Goal: Task Accomplishment & Management: Complete application form

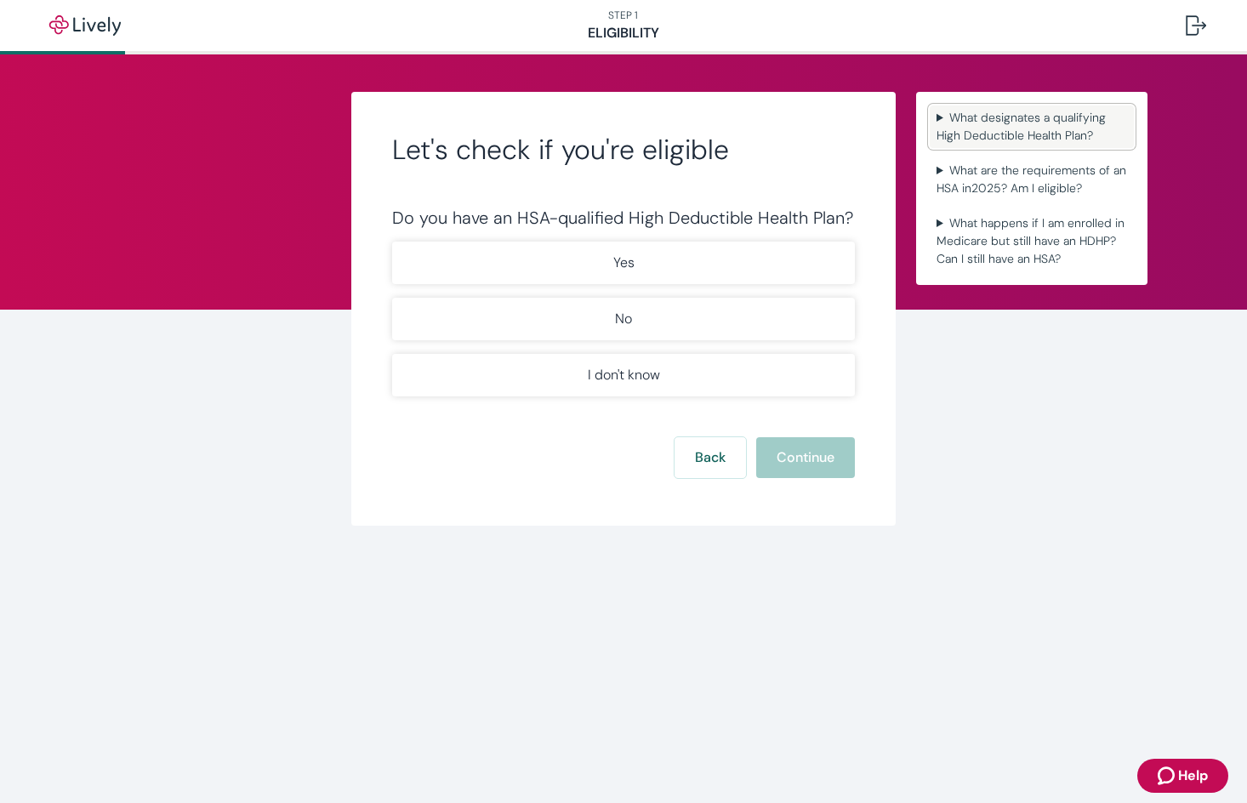
click at [989, 117] on summary "What designates a qualifying High Deductible Health Plan?" at bounding box center [1032, 126] width 204 height 43
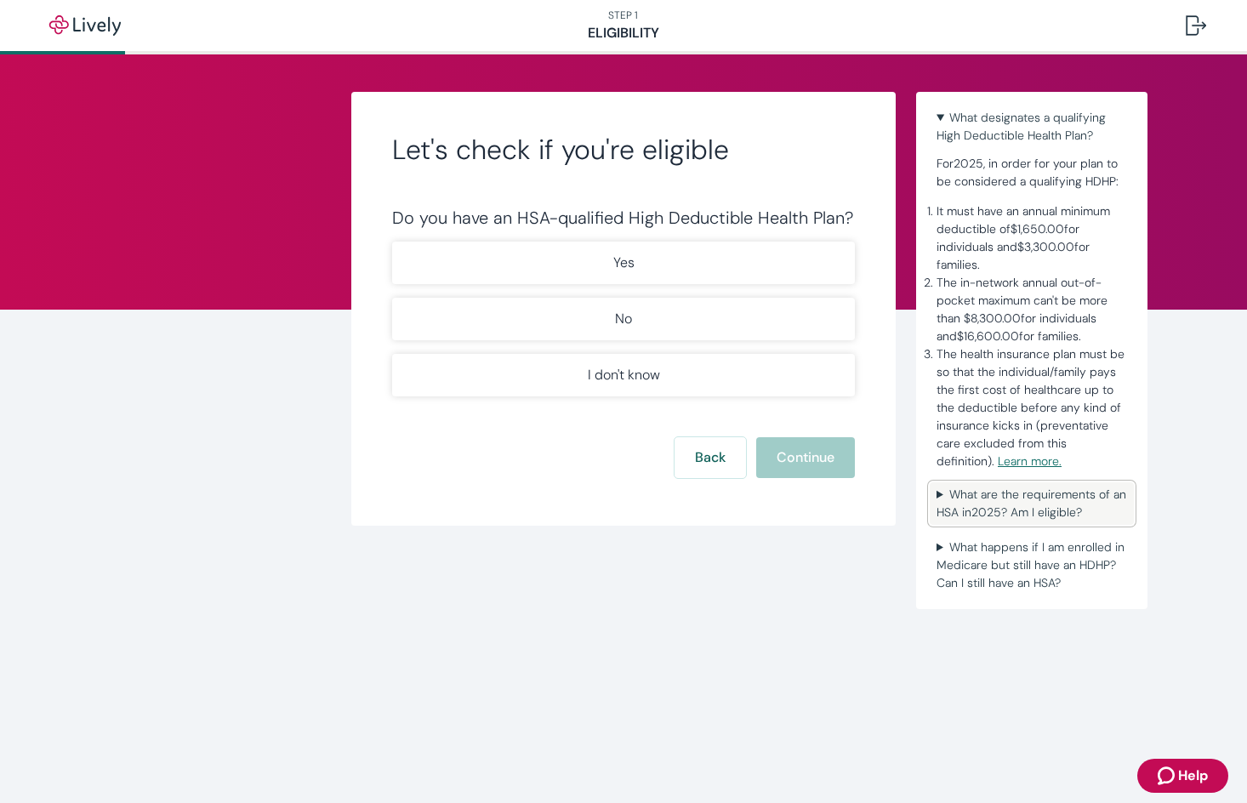
click at [1048, 496] on summary "What are the requirements of an HSA in [DATE] ? Am I eligible?" at bounding box center [1032, 503] width 204 height 43
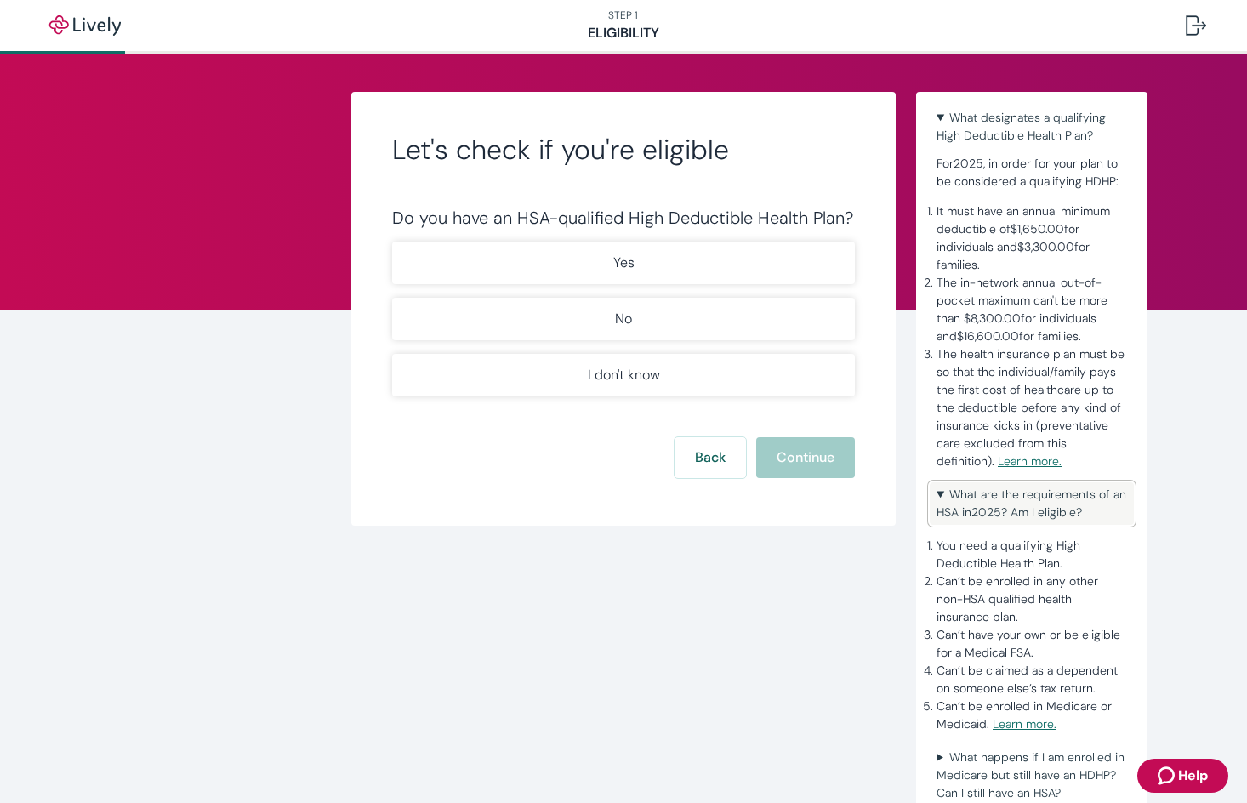
scroll to position [16, 0]
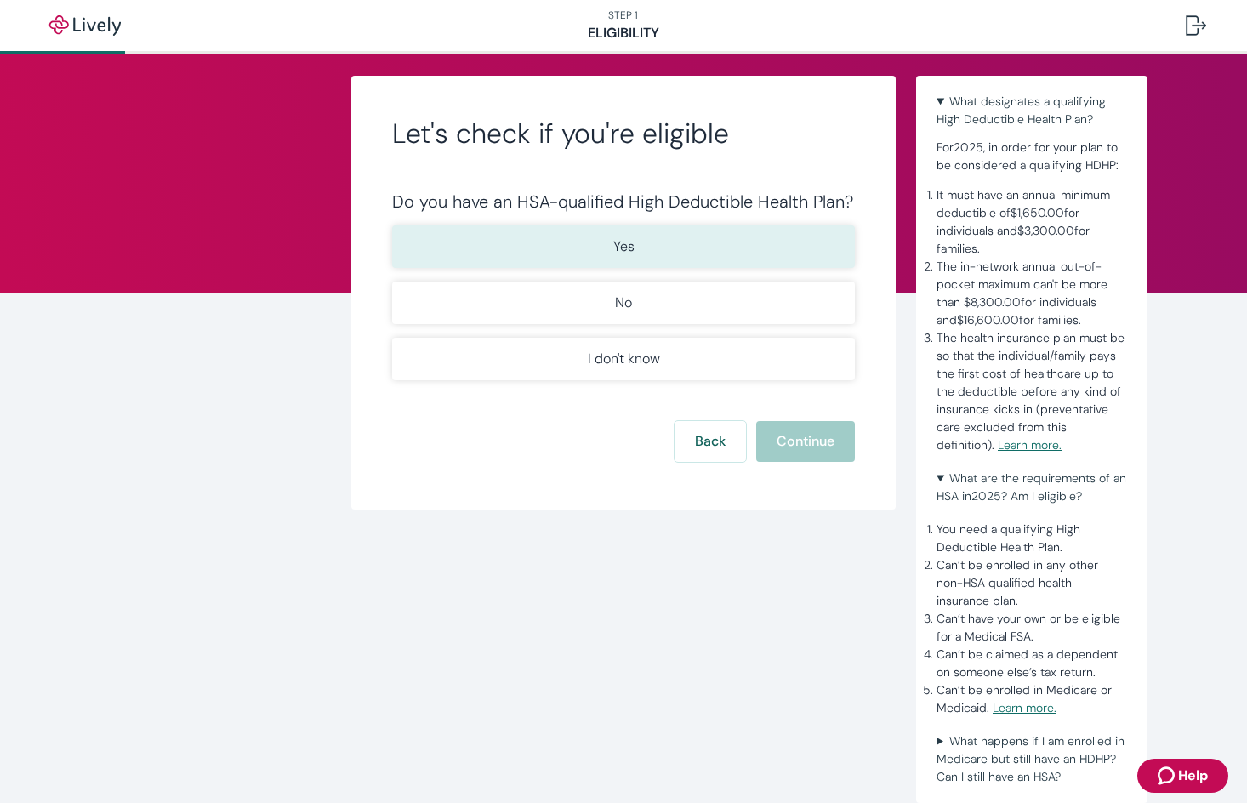
click at [568, 261] on button "Yes" at bounding box center [623, 246] width 463 height 43
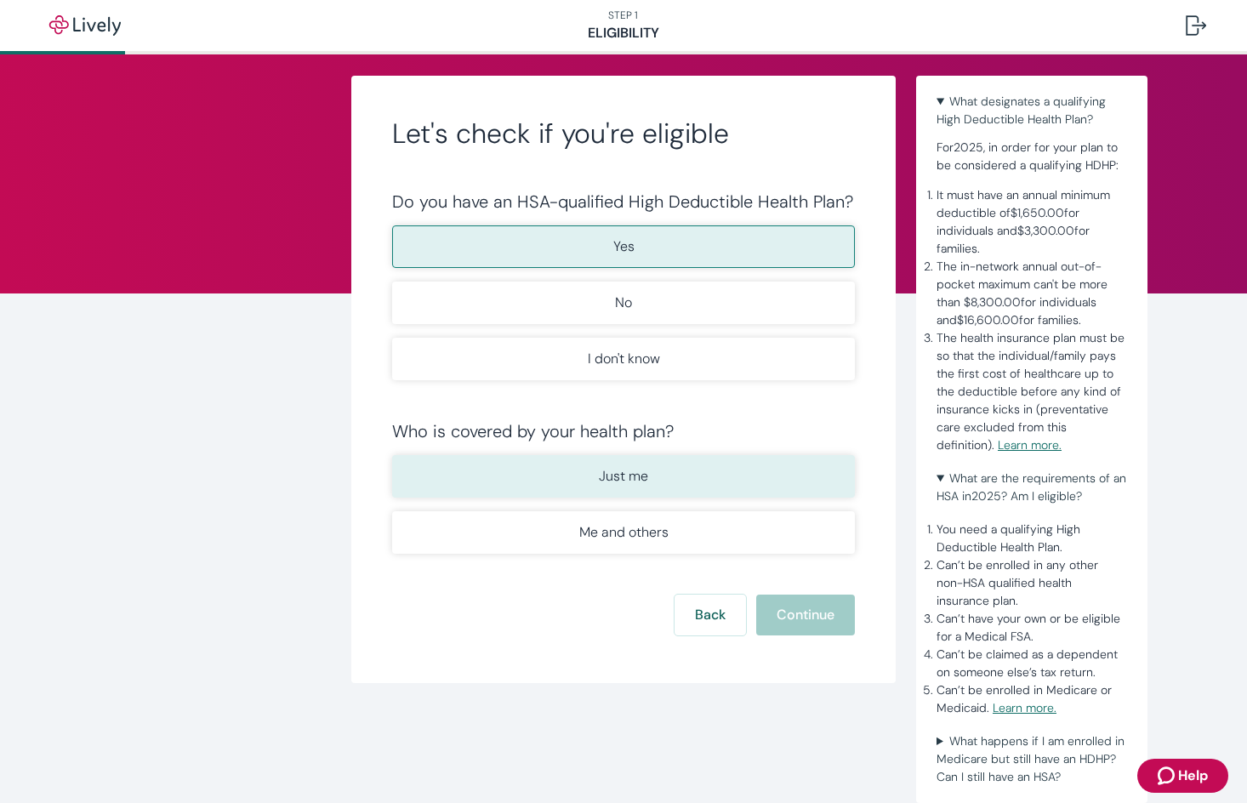
click at [535, 470] on button "Just me" at bounding box center [623, 476] width 463 height 43
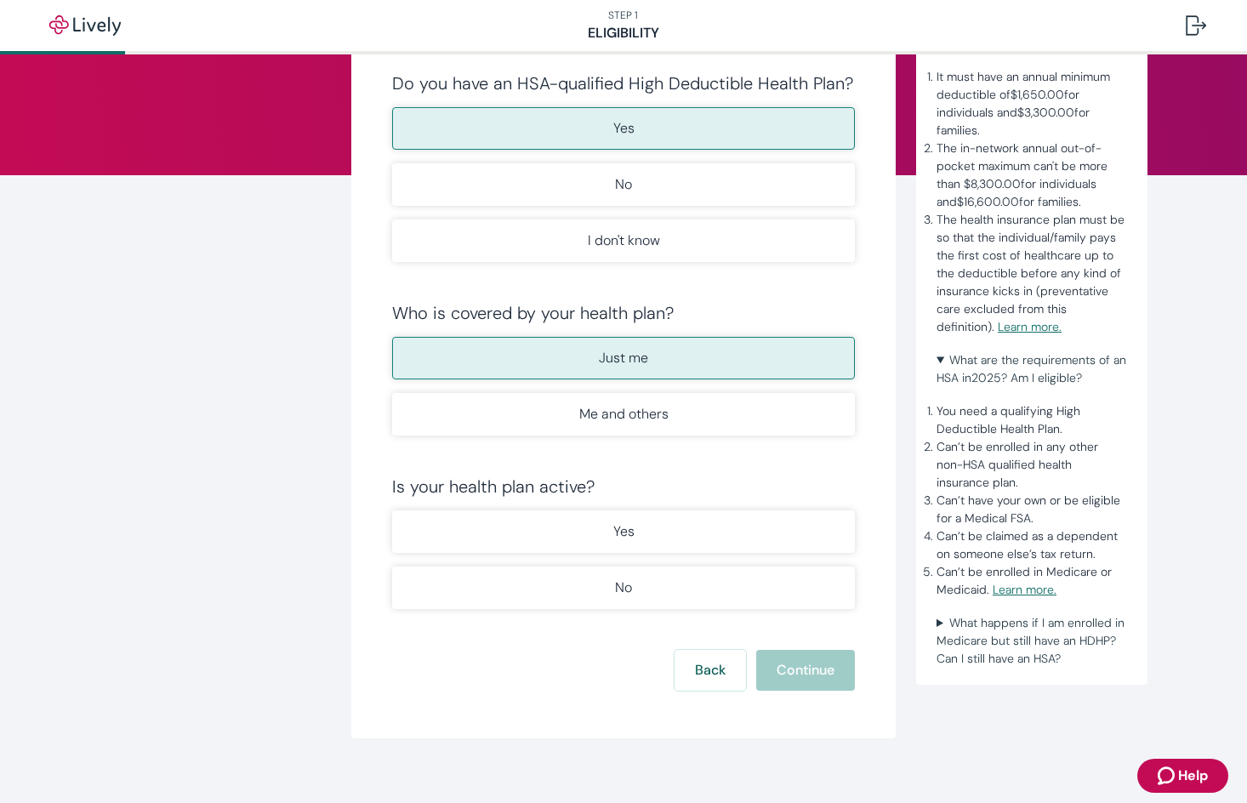
scroll to position [151, 0]
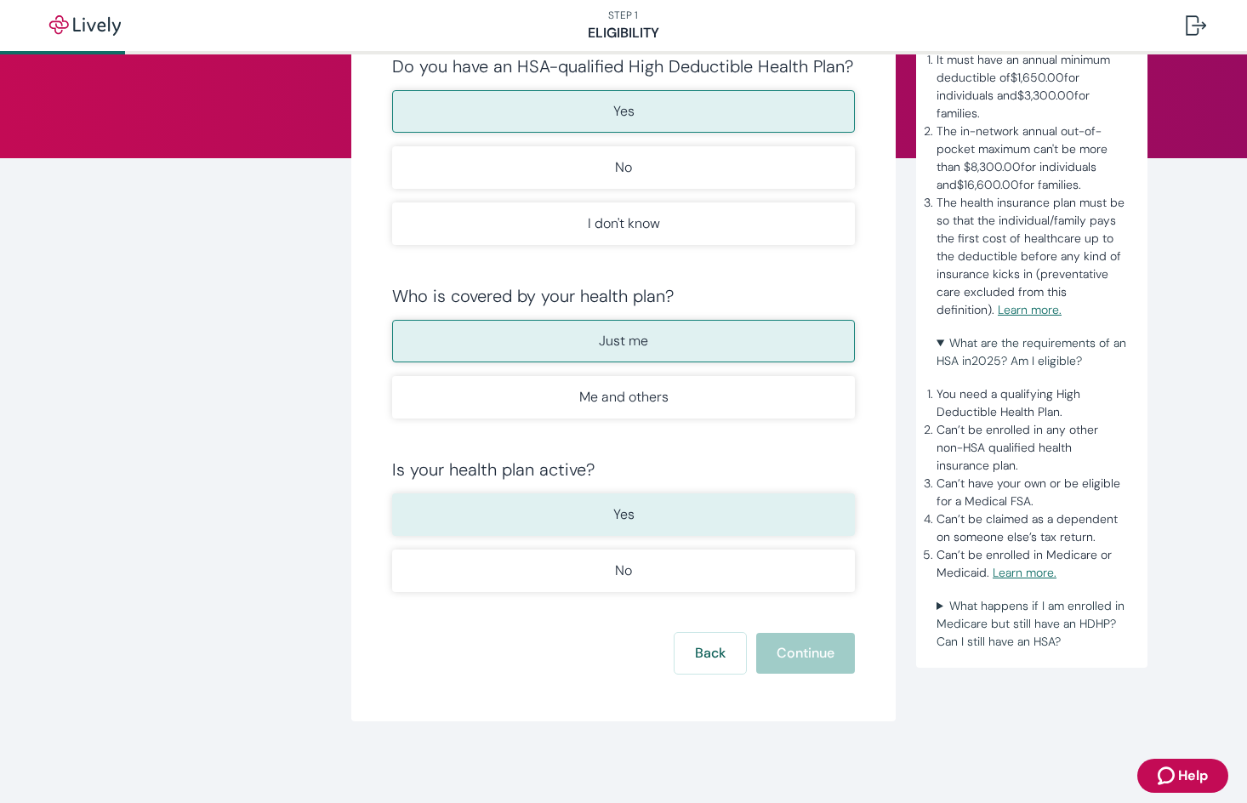
click at [565, 494] on button "Yes" at bounding box center [623, 514] width 463 height 43
click at [816, 652] on button "Continue" at bounding box center [805, 653] width 99 height 41
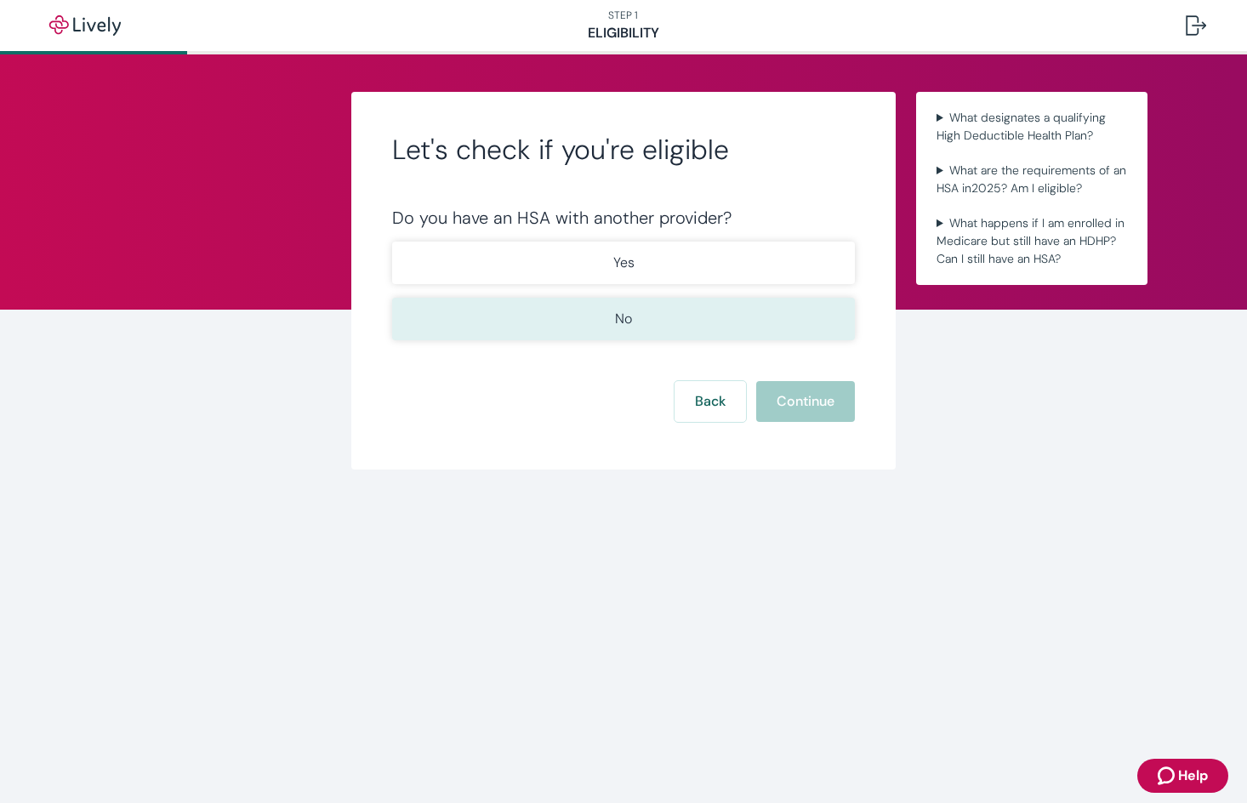
click at [562, 323] on button "No" at bounding box center [623, 319] width 463 height 43
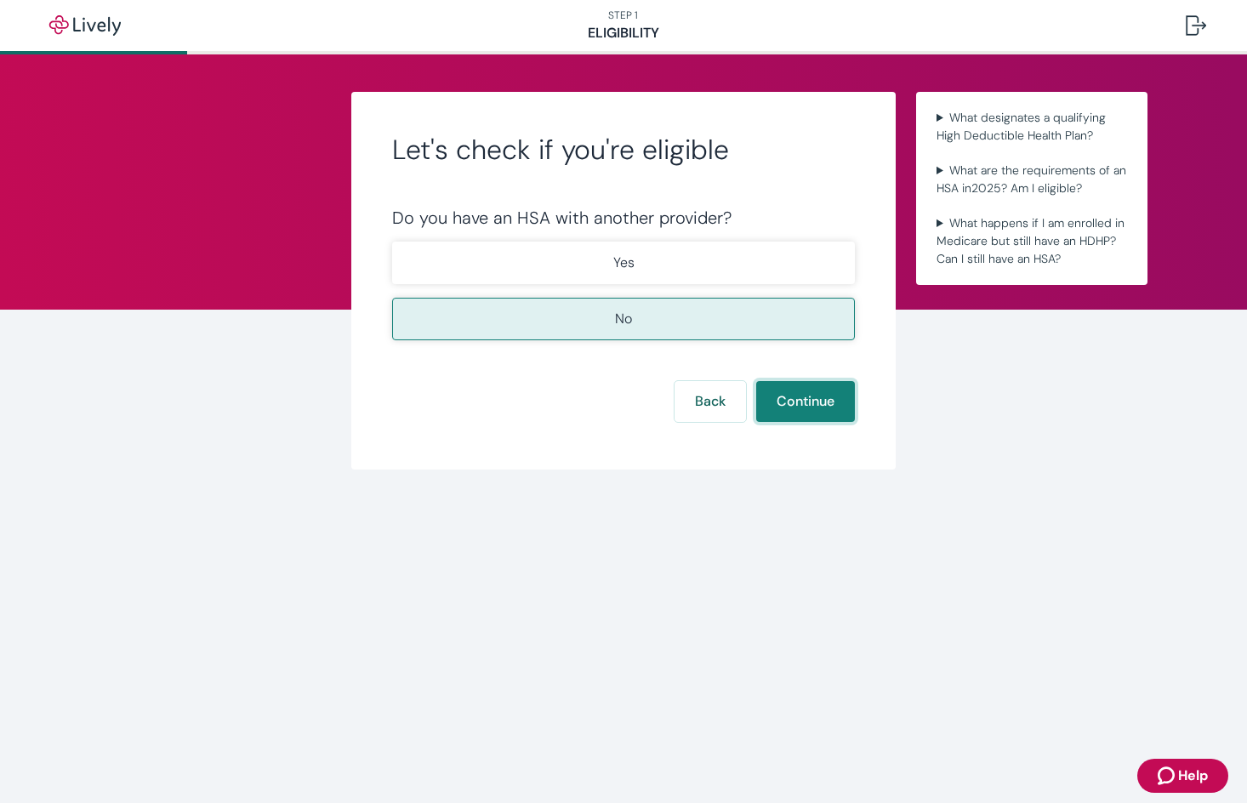
click at [847, 409] on button "Continue" at bounding box center [805, 401] width 99 height 41
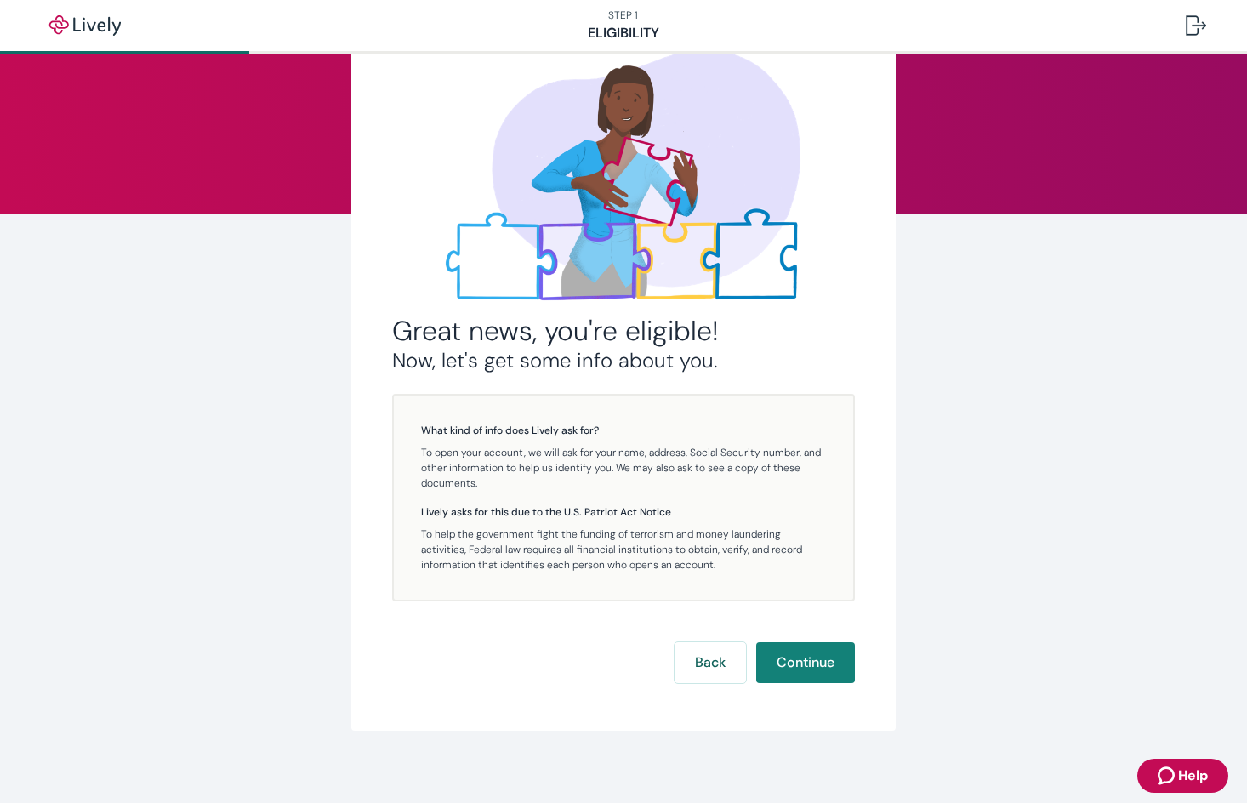
scroll to position [105, 0]
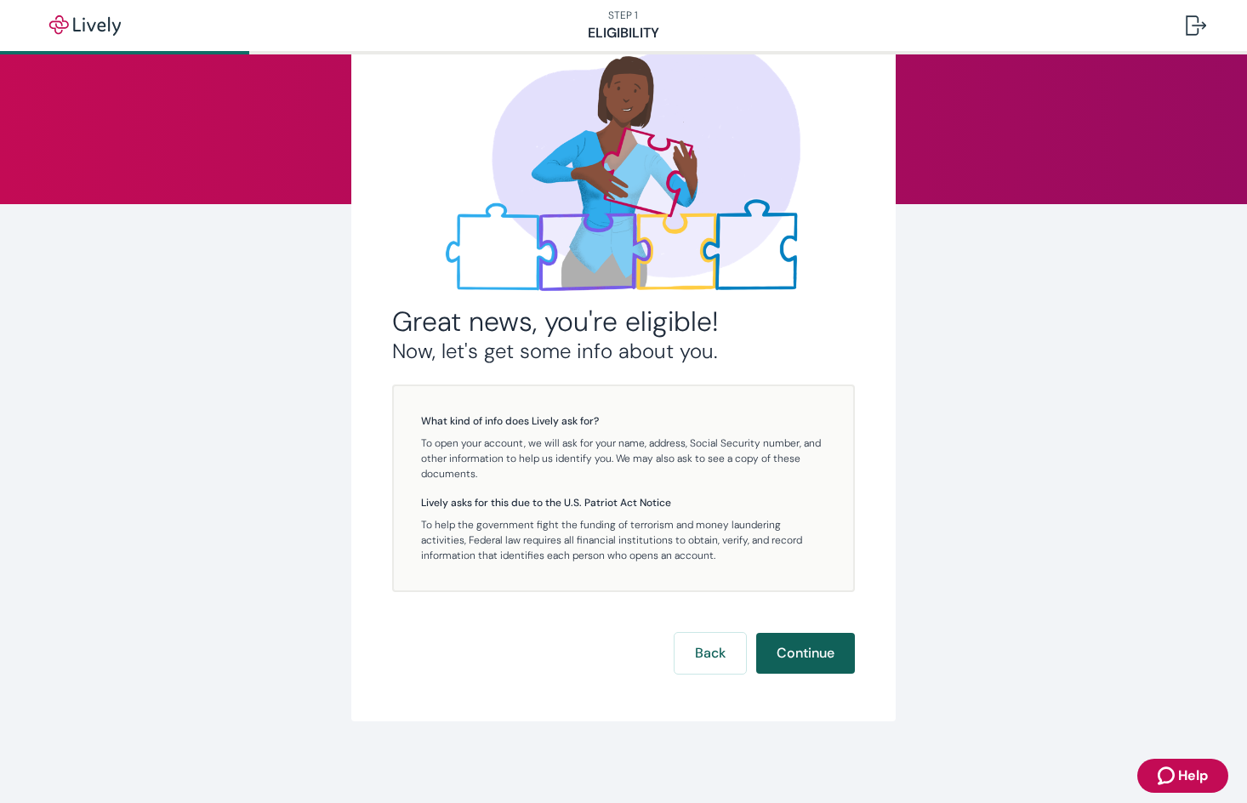
click at [812, 649] on button "Continue" at bounding box center [805, 653] width 99 height 41
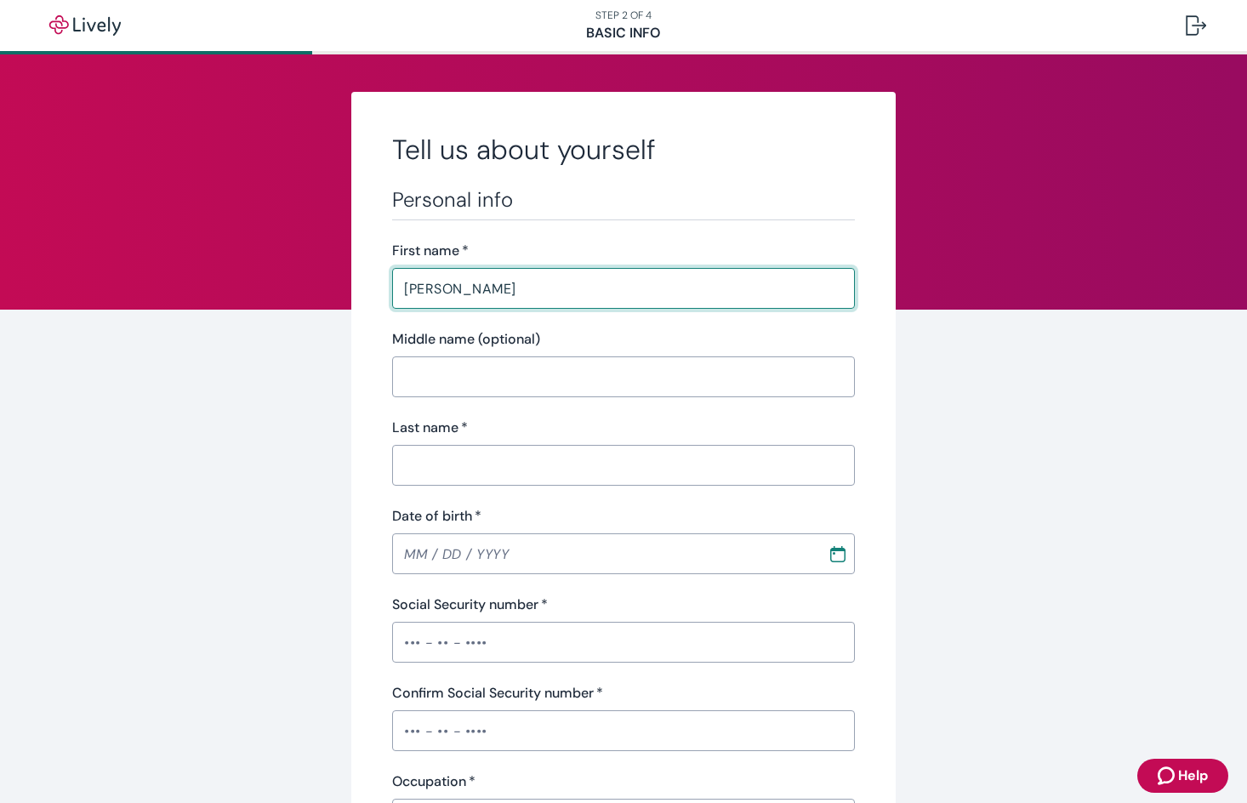
type input "[PERSON_NAME]"
click at [579, 436] on div "Last name   *" at bounding box center [623, 428] width 463 height 20
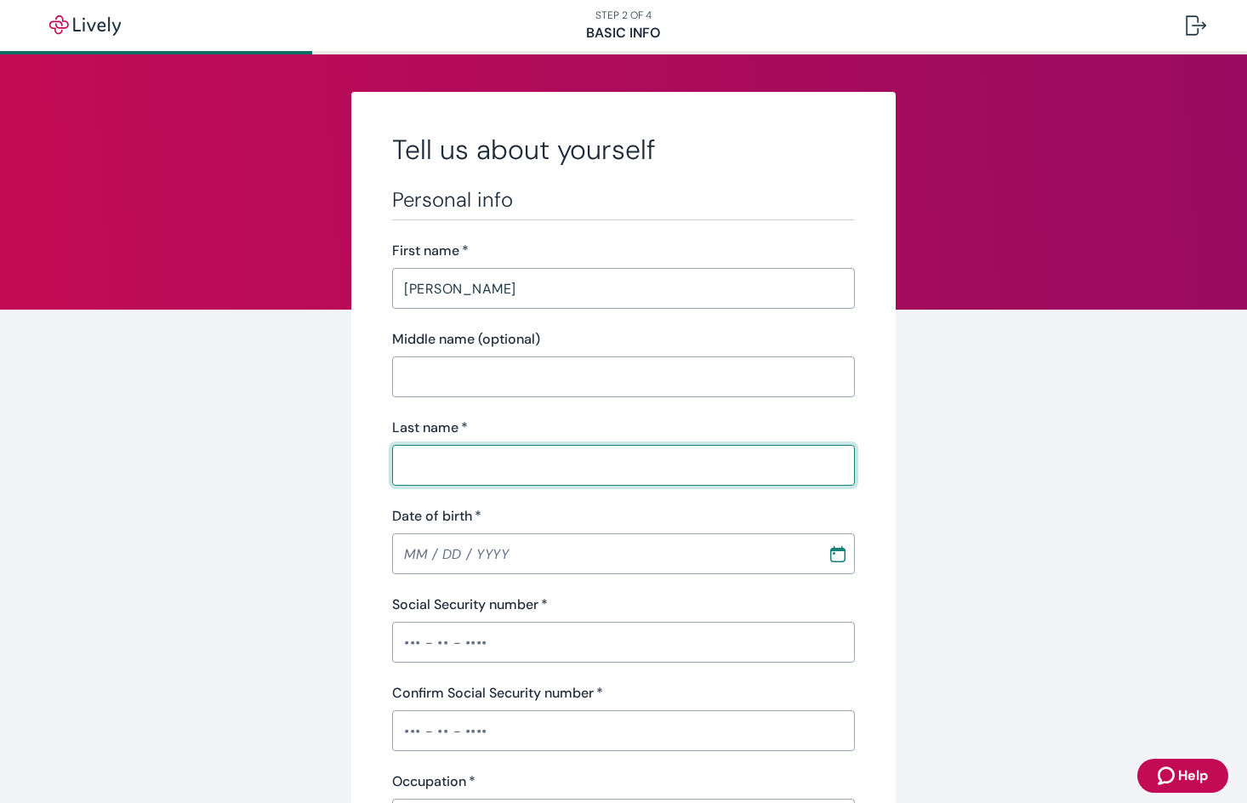
click at [577, 459] on input "Last name   *" at bounding box center [623, 465] width 463 height 34
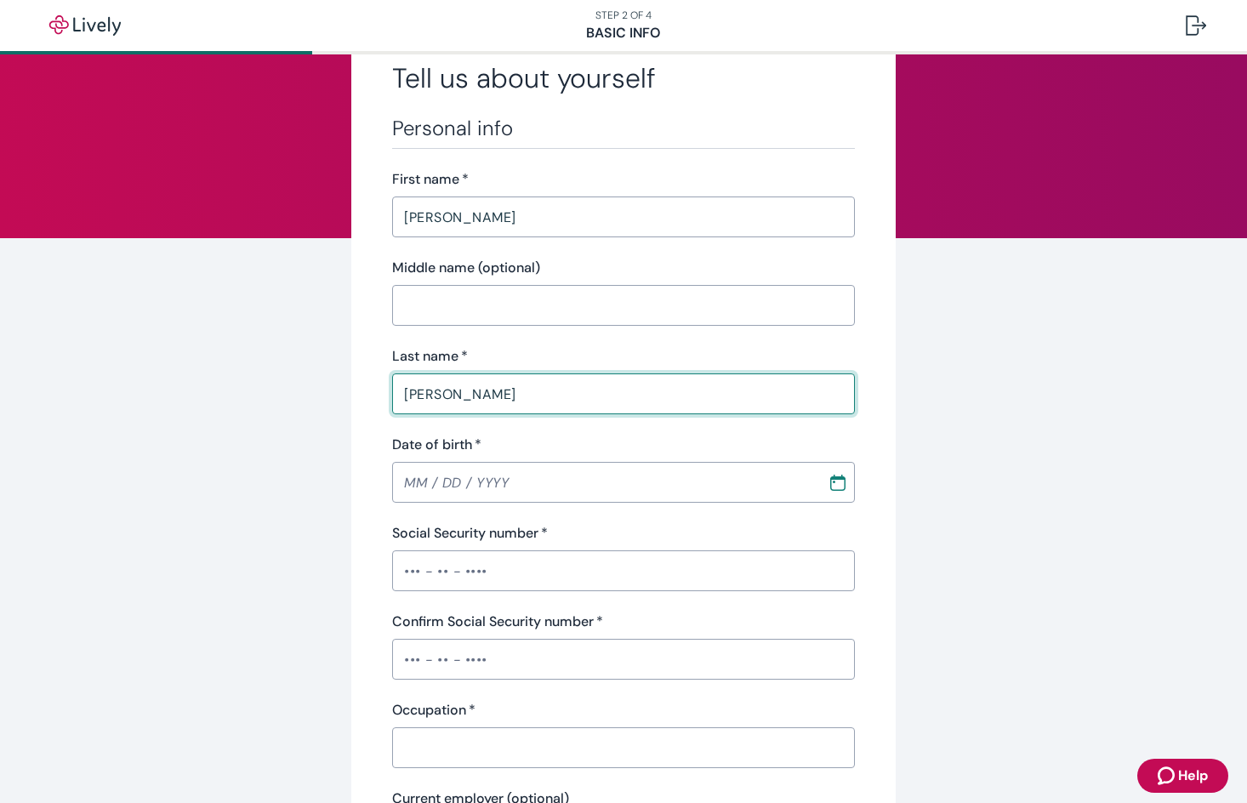
scroll to position [170, 0]
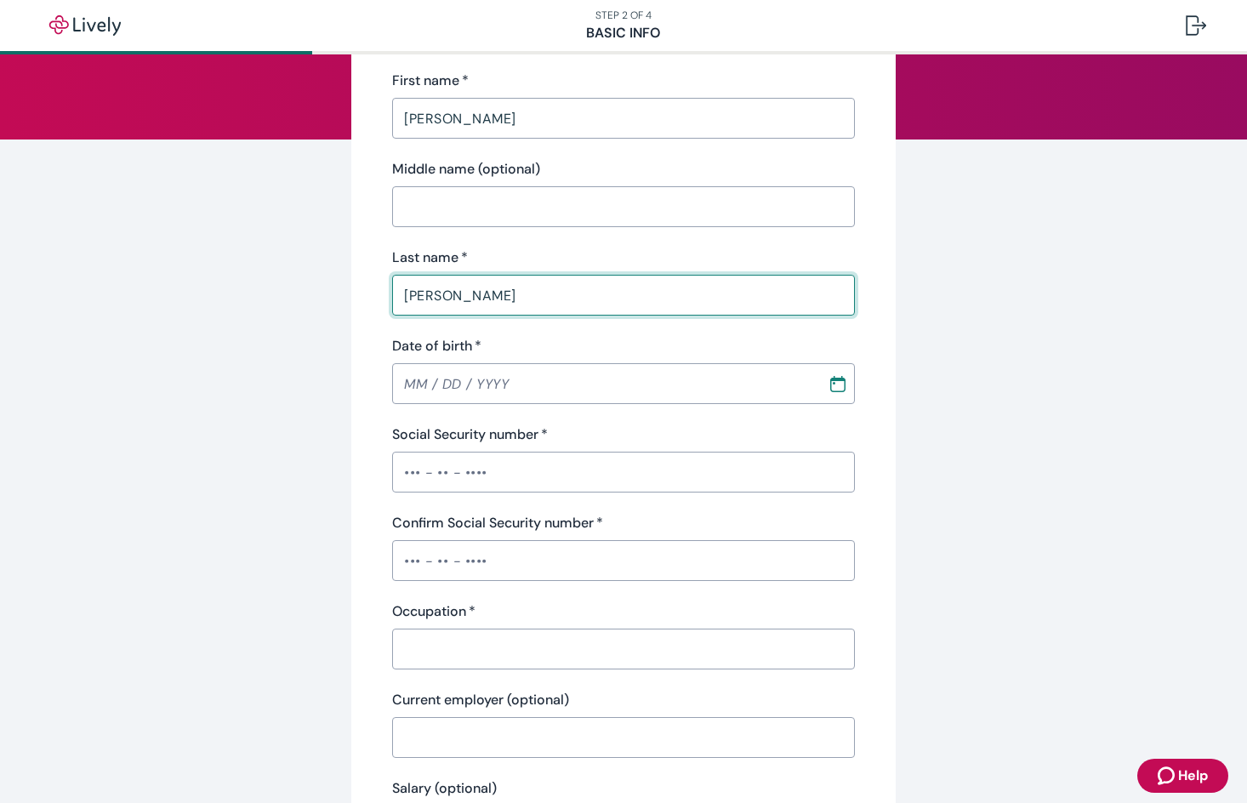
type input "[PERSON_NAME]"
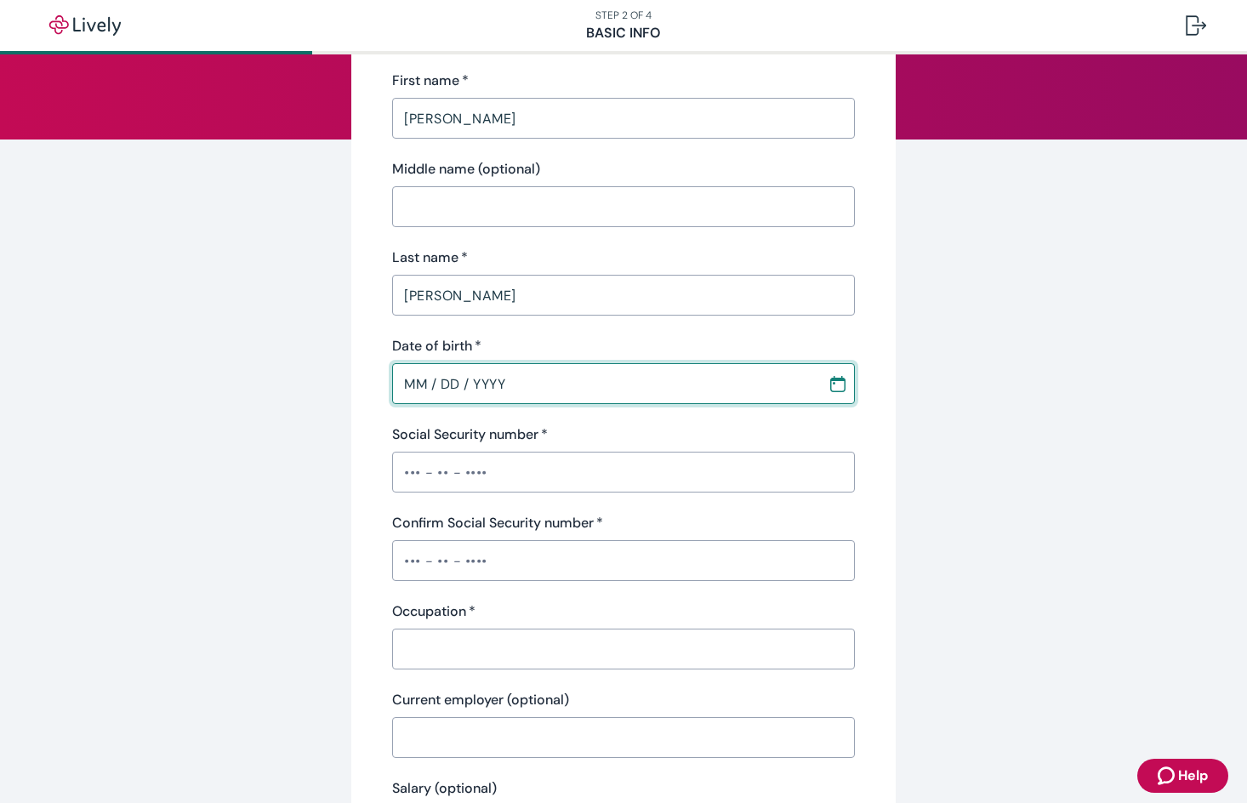
click at [407, 385] on input "MM / DD / YYYY" at bounding box center [604, 384] width 424 height 34
type input "[DATE]"
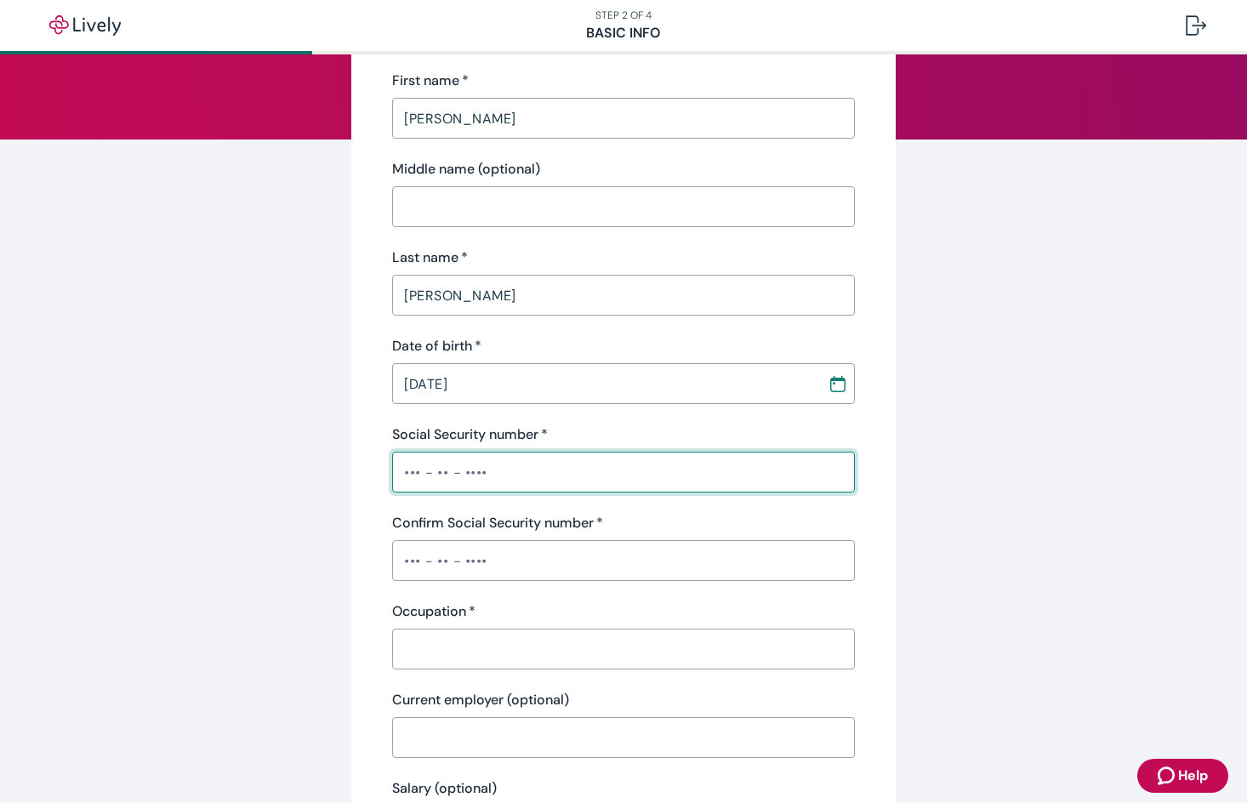
click at [421, 476] on input "Social Security number   *" at bounding box center [623, 472] width 463 height 34
type input "•••-••-2638"
click at [408, 549] on input "Confirm Social Security number   *" at bounding box center [623, 561] width 463 height 34
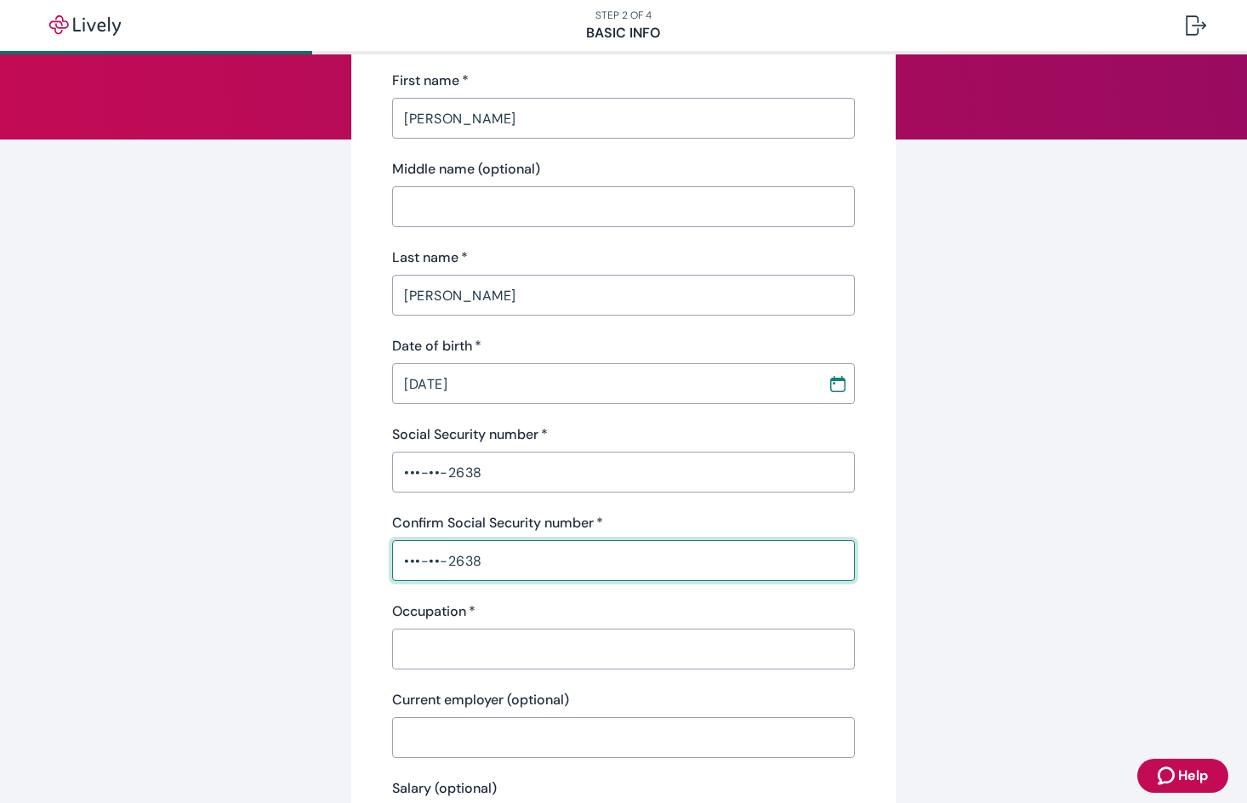
scroll to position [255, 0]
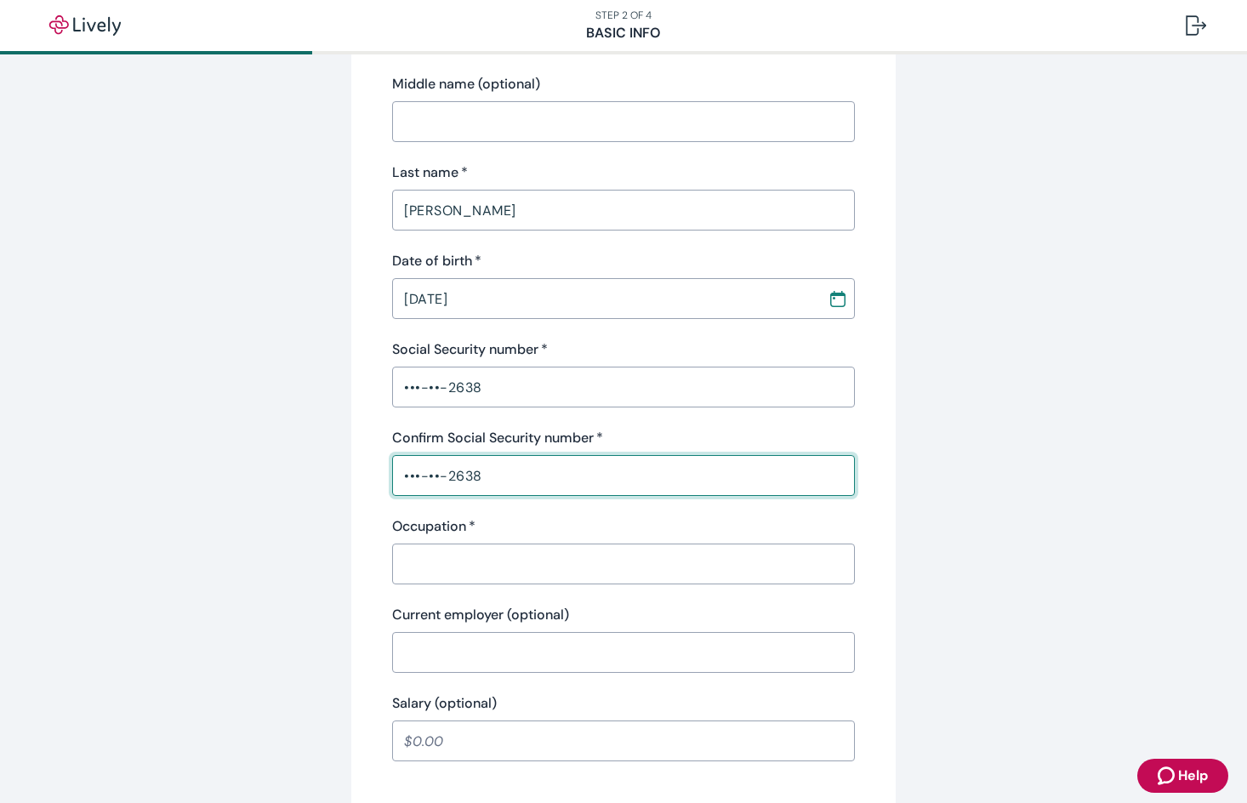
type input "•••-••-2638"
click at [434, 575] on input "Occupation   *" at bounding box center [623, 564] width 463 height 34
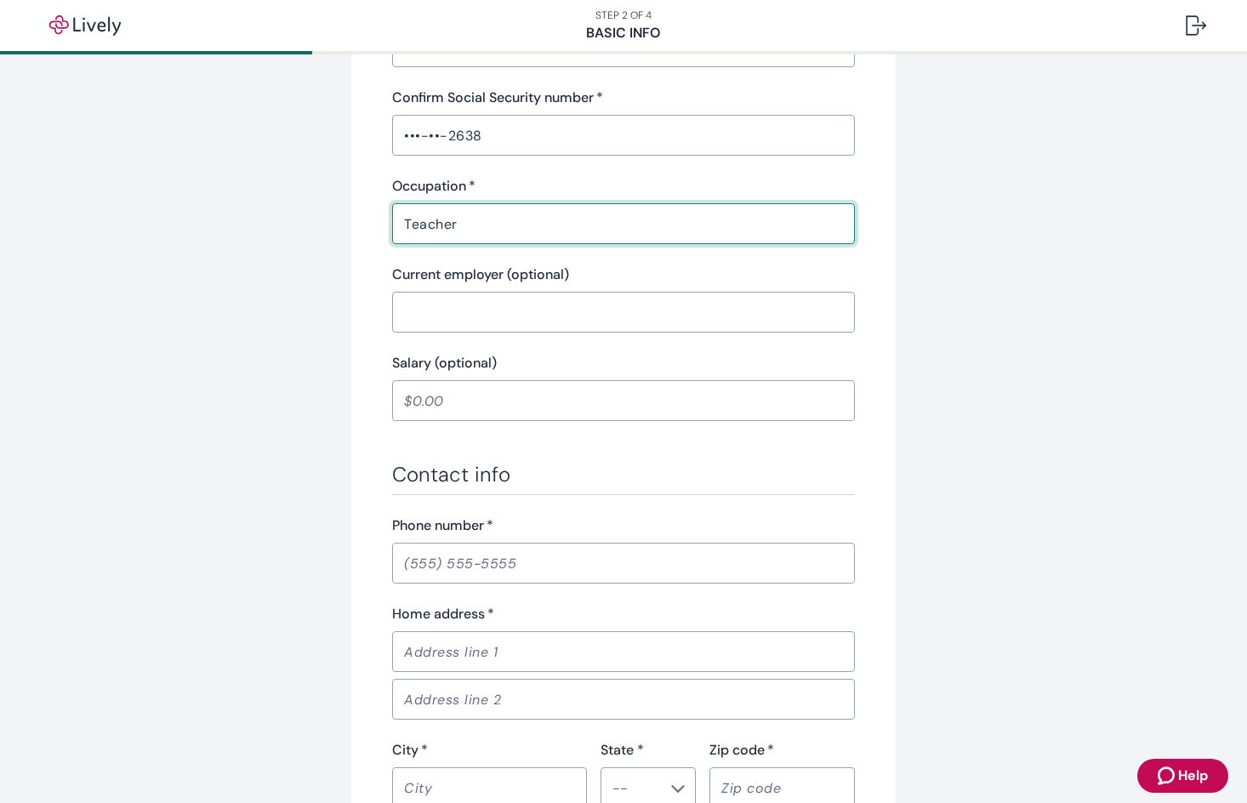
scroll to position [766, 0]
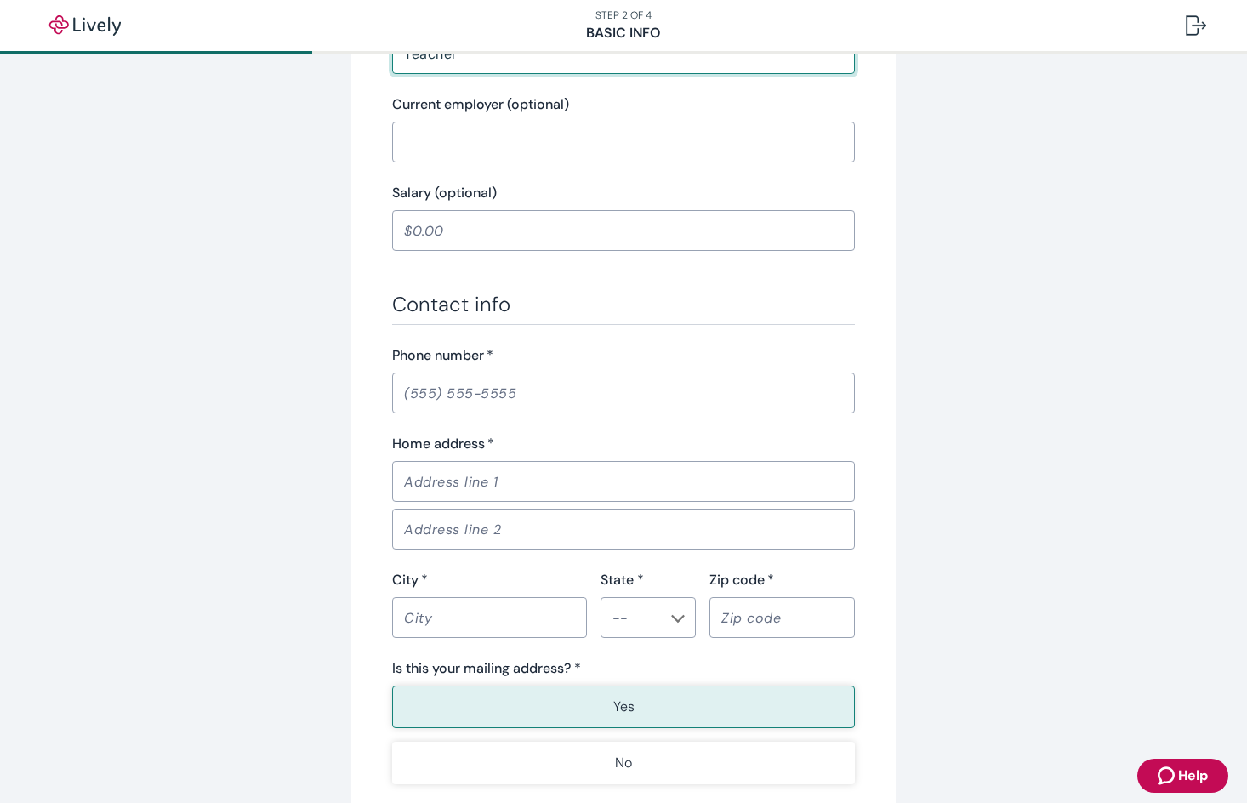
type input "Teacher"
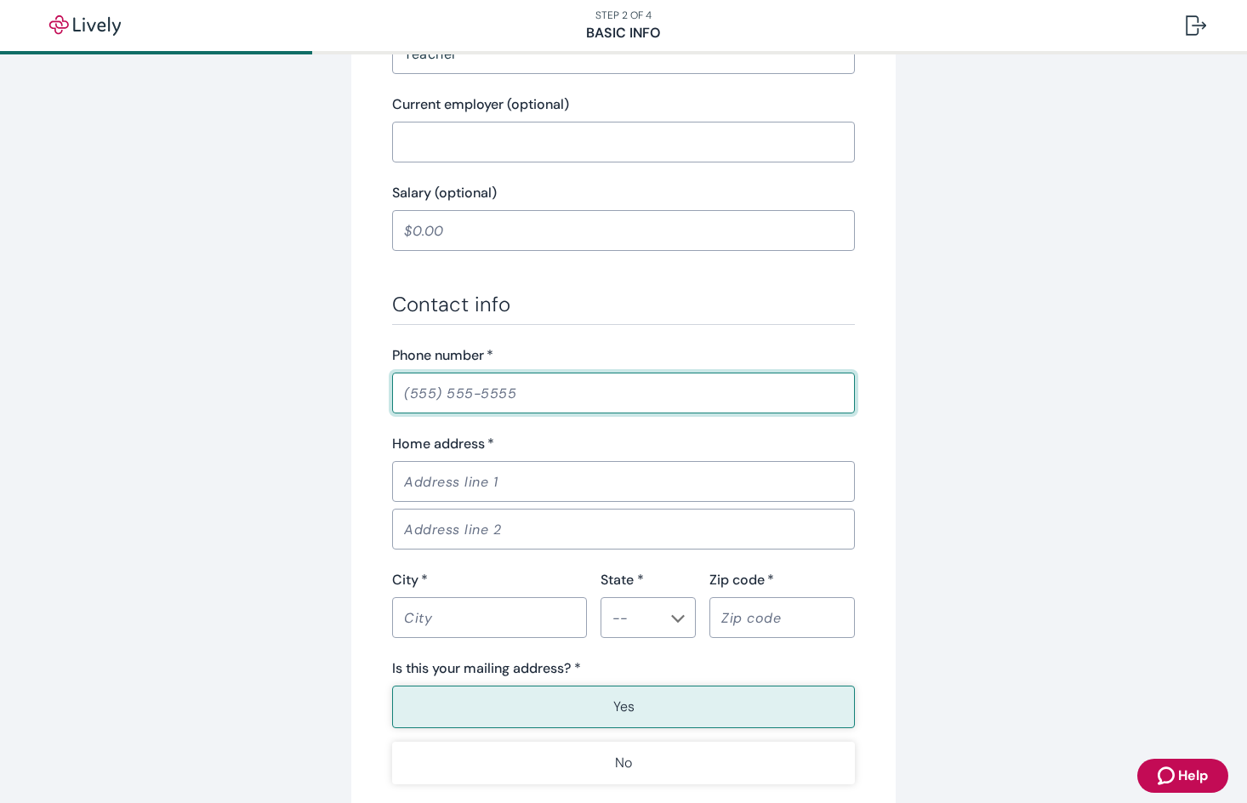
click at [446, 401] on input "Phone number   *" at bounding box center [623, 393] width 463 height 34
type input "[PHONE_NUMBER]"
click at [452, 476] on input "Home address   *" at bounding box center [623, 482] width 463 height 34
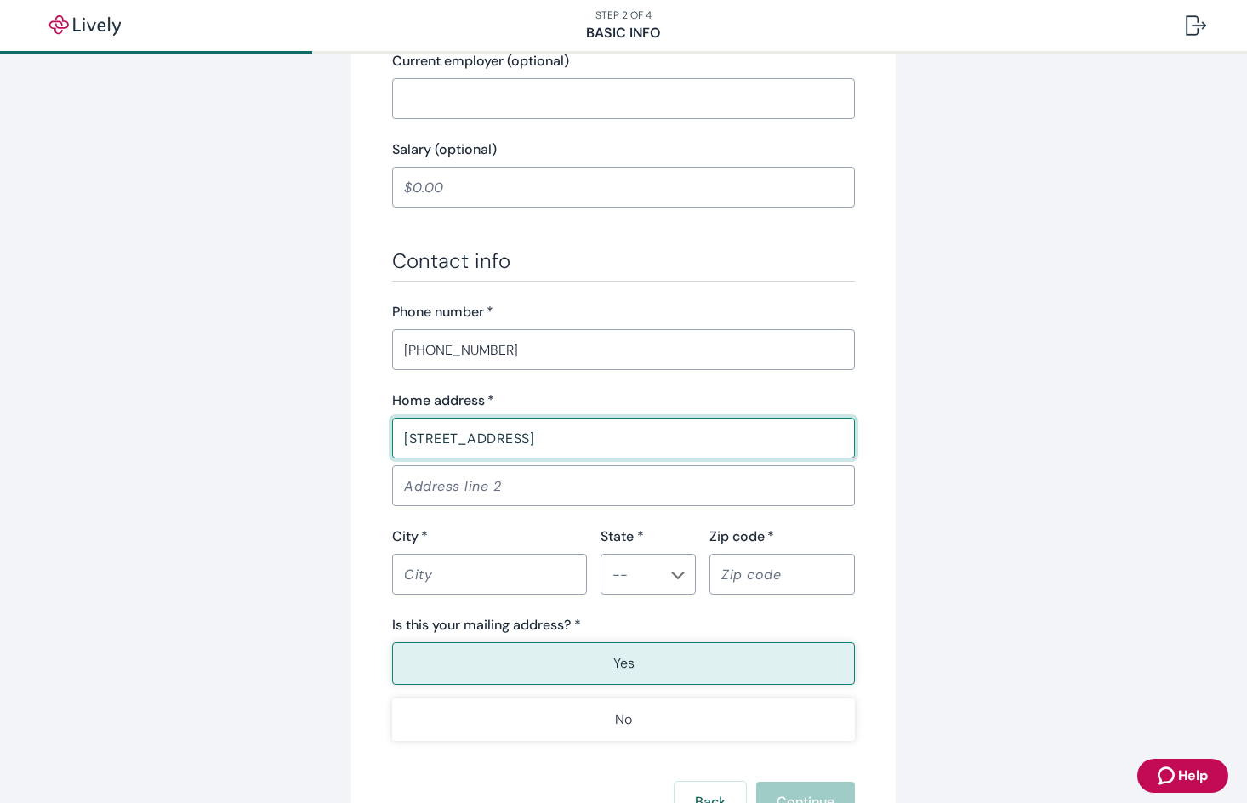
scroll to position [851, 0]
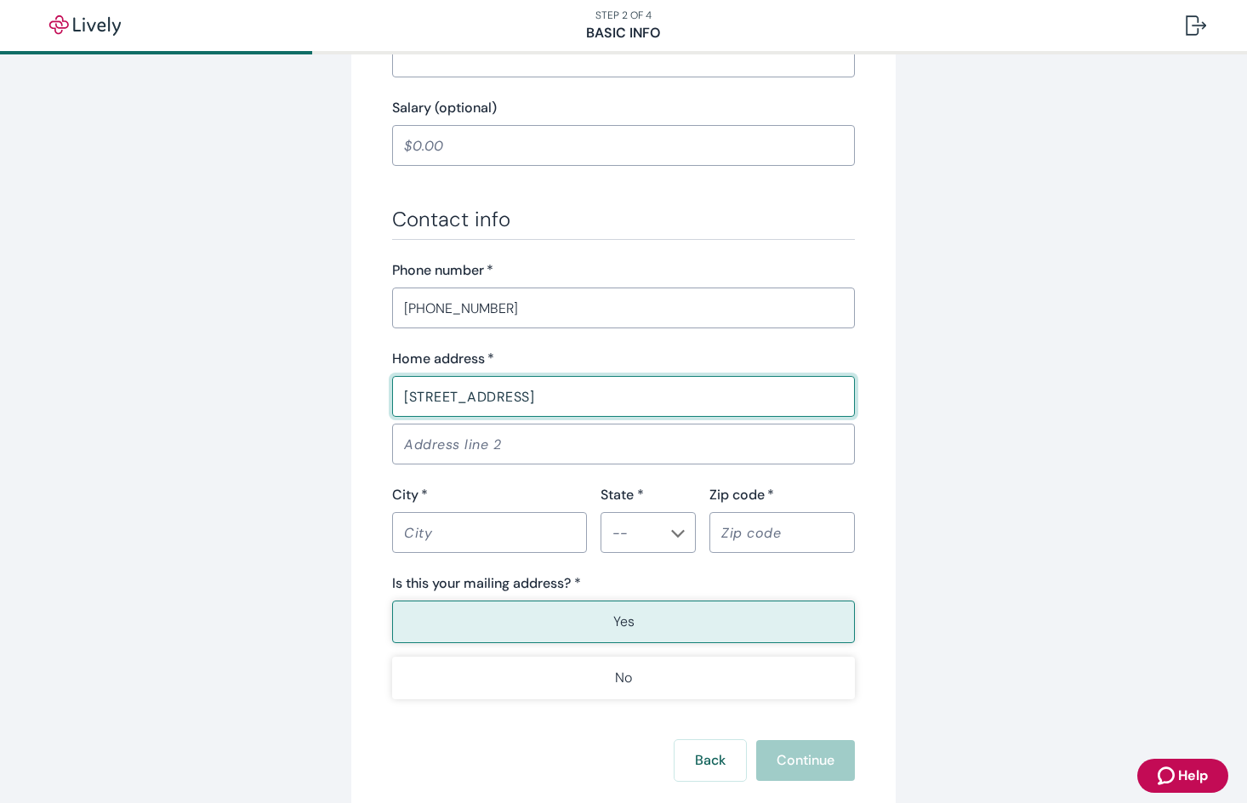
type input "[STREET_ADDRESS]"
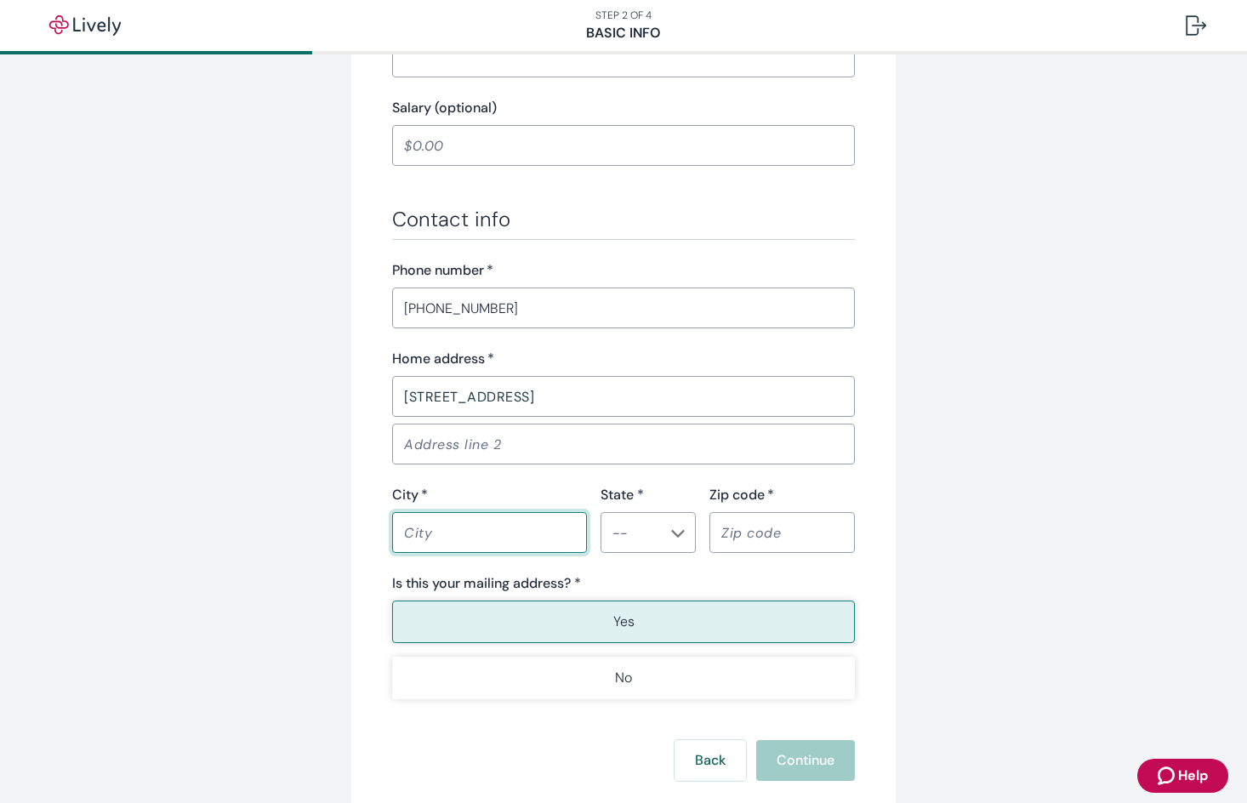
click at [438, 545] on input "City   *" at bounding box center [489, 533] width 195 height 34
type input "[GEOGRAPHIC_DATA]"
click at [632, 527] on input "State *" at bounding box center [634, 533] width 57 height 24
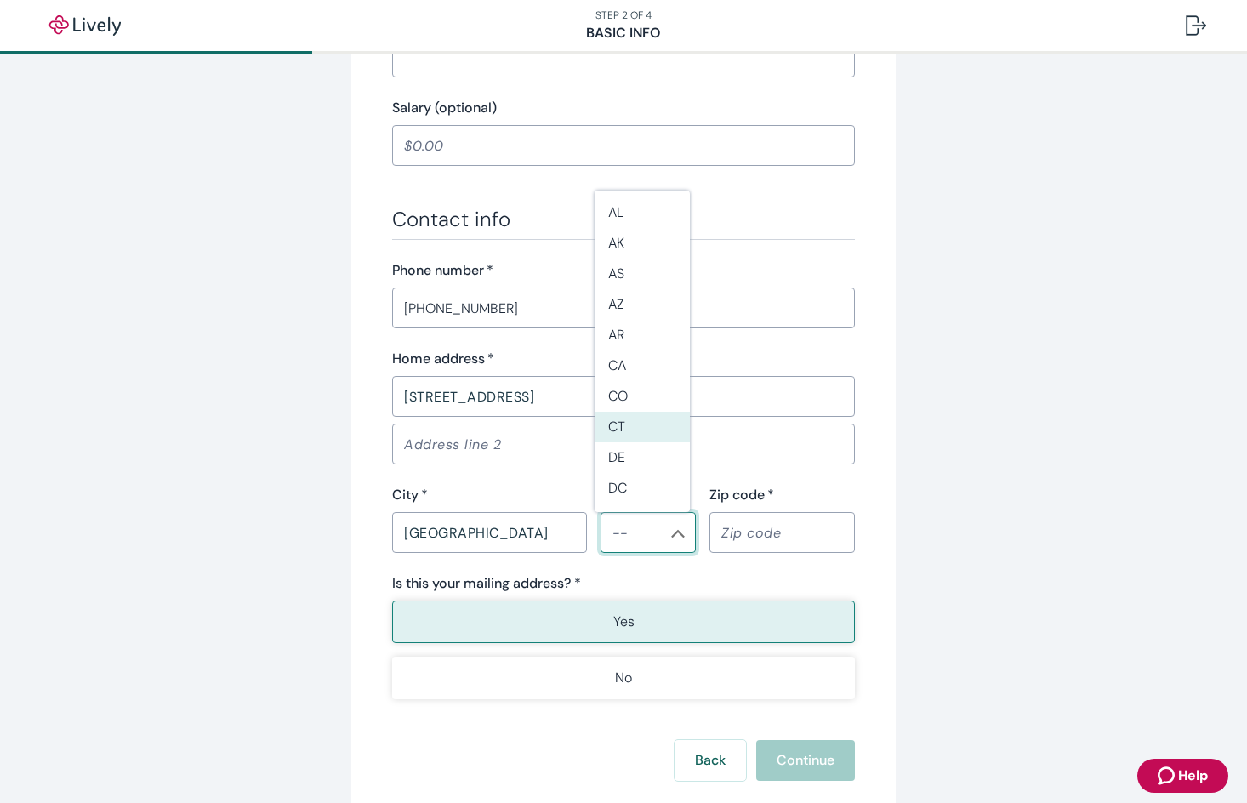
click at [641, 436] on li "CT" at bounding box center [642, 427] width 95 height 31
type input "CT"
click at [718, 535] on input "Zip code   *" at bounding box center [782, 533] width 145 height 34
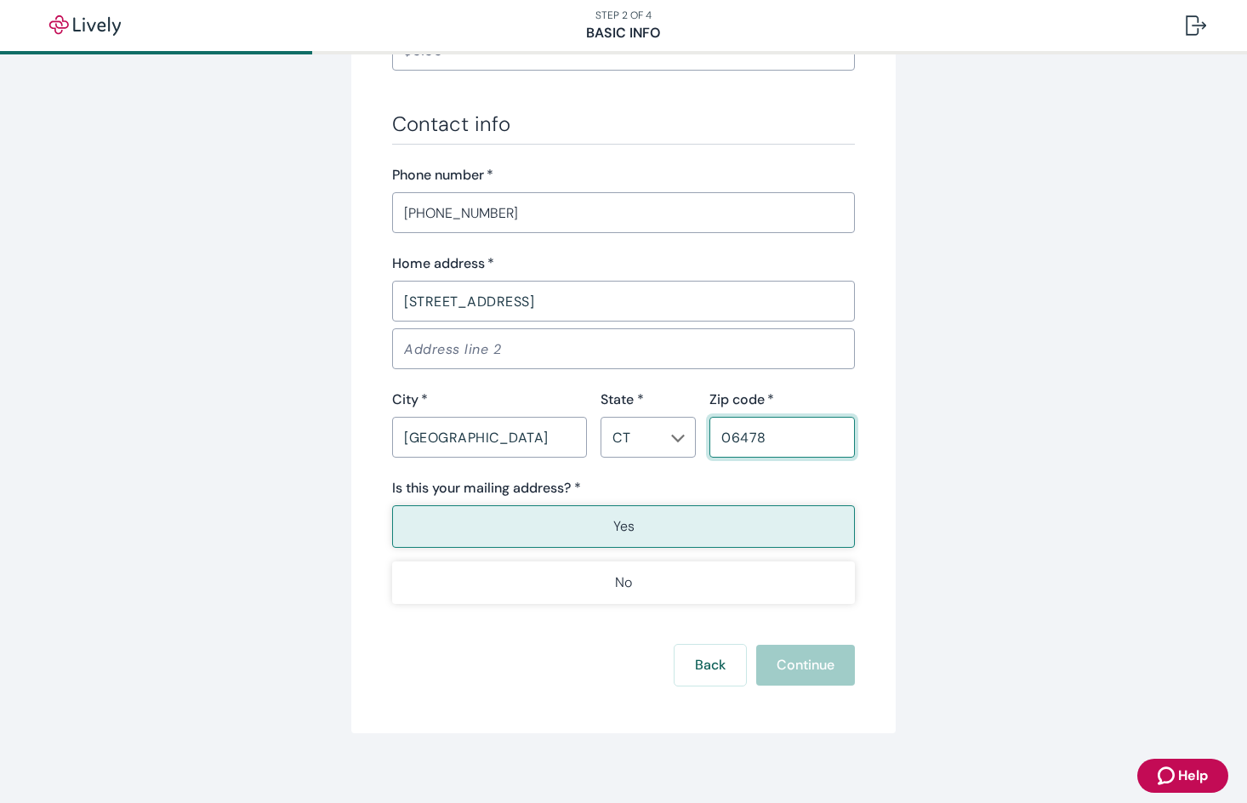
scroll to position [958, 0]
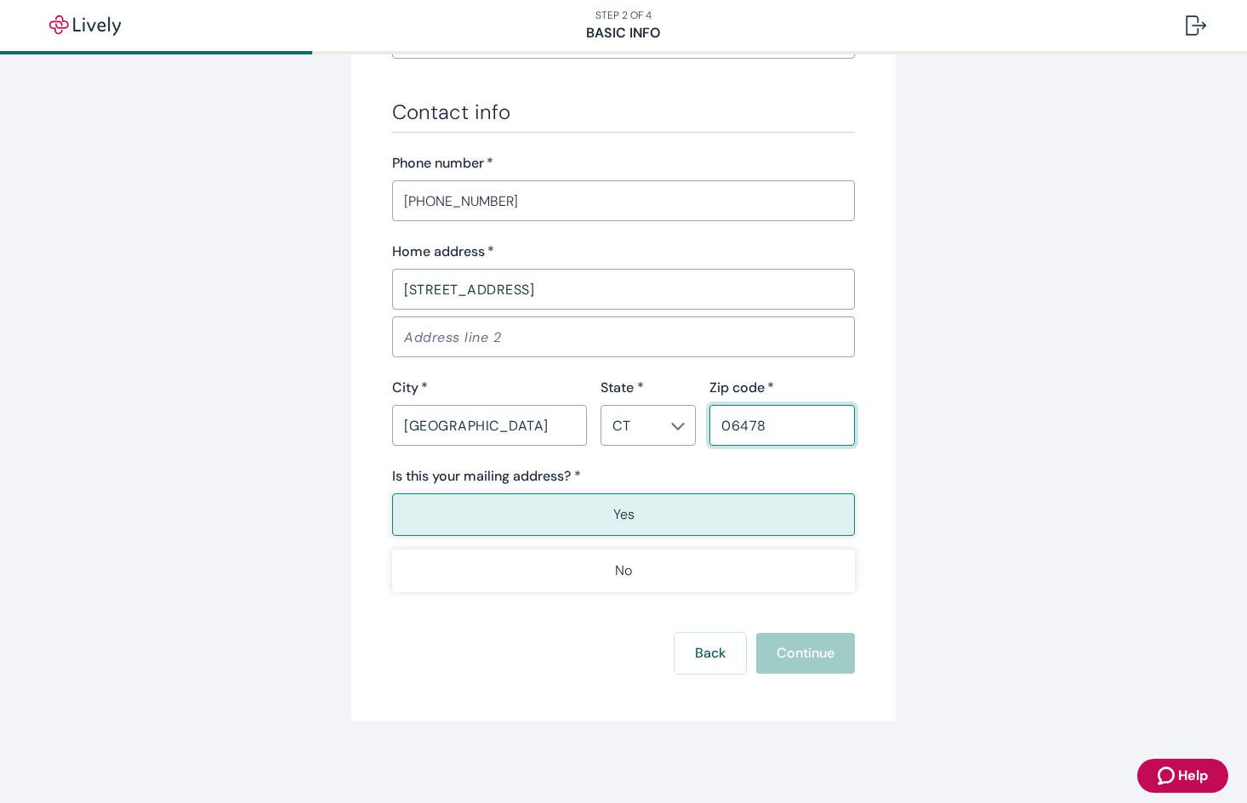
type input "06478"
click at [673, 505] on button "Yes" at bounding box center [623, 514] width 463 height 43
click at [800, 648] on button "Continue" at bounding box center [805, 653] width 99 height 41
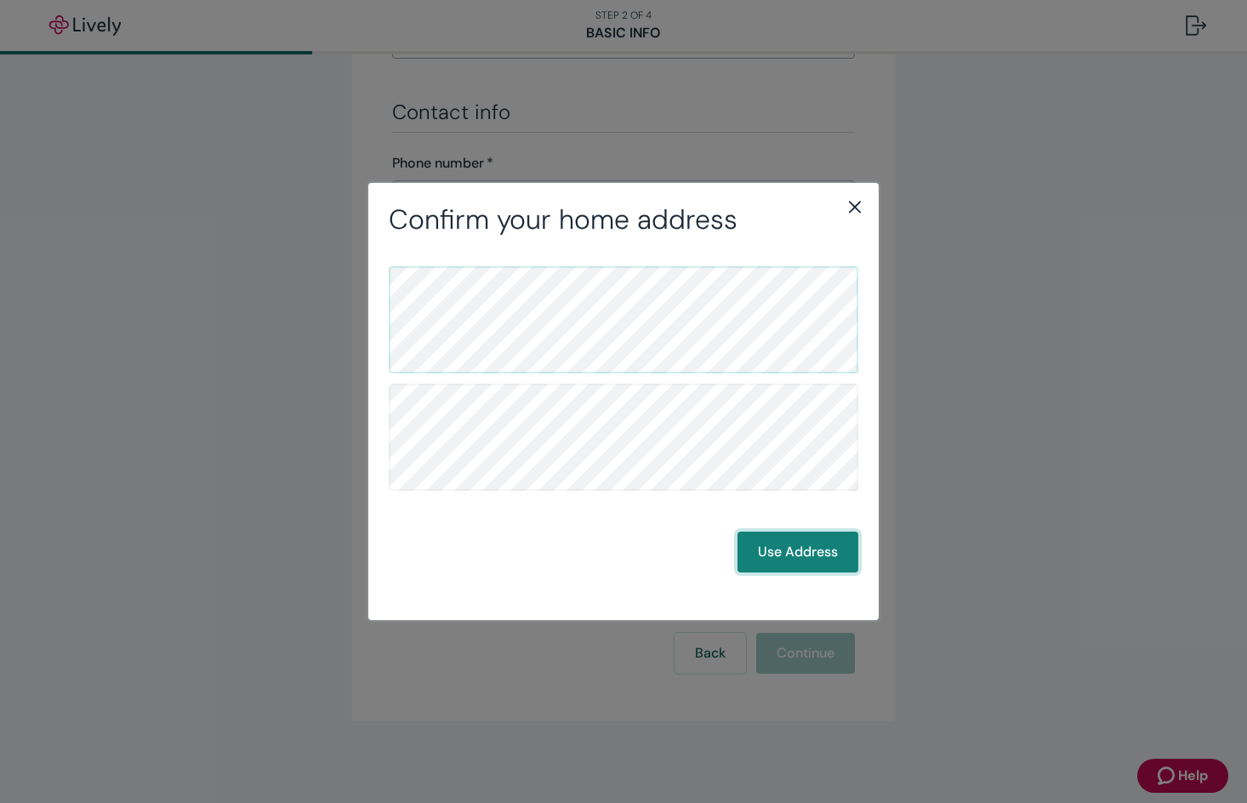
click at [784, 540] on button "Use Address" at bounding box center [798, 552] width 121 height 41
click at [795, 549] on button "Use Address" at bounding box center [798, 552] width 121 height 41
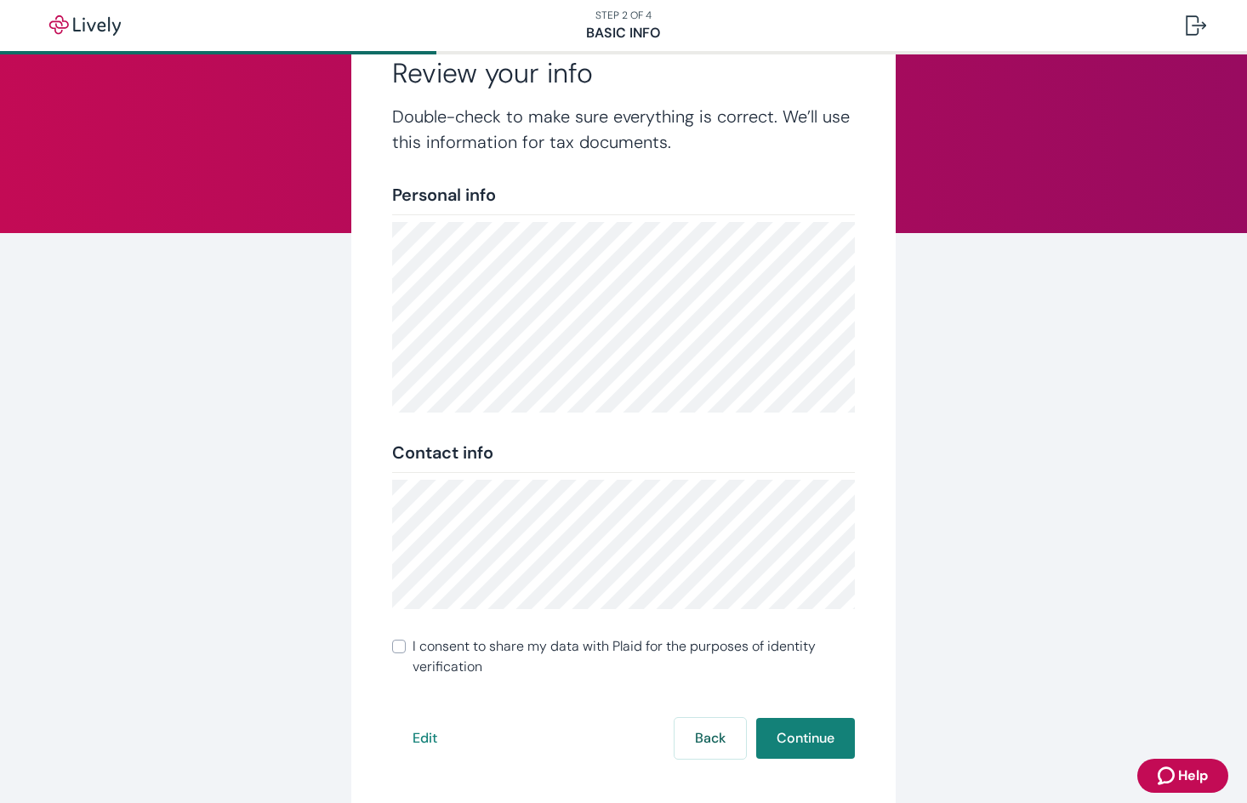
scroll to position [162, 0]
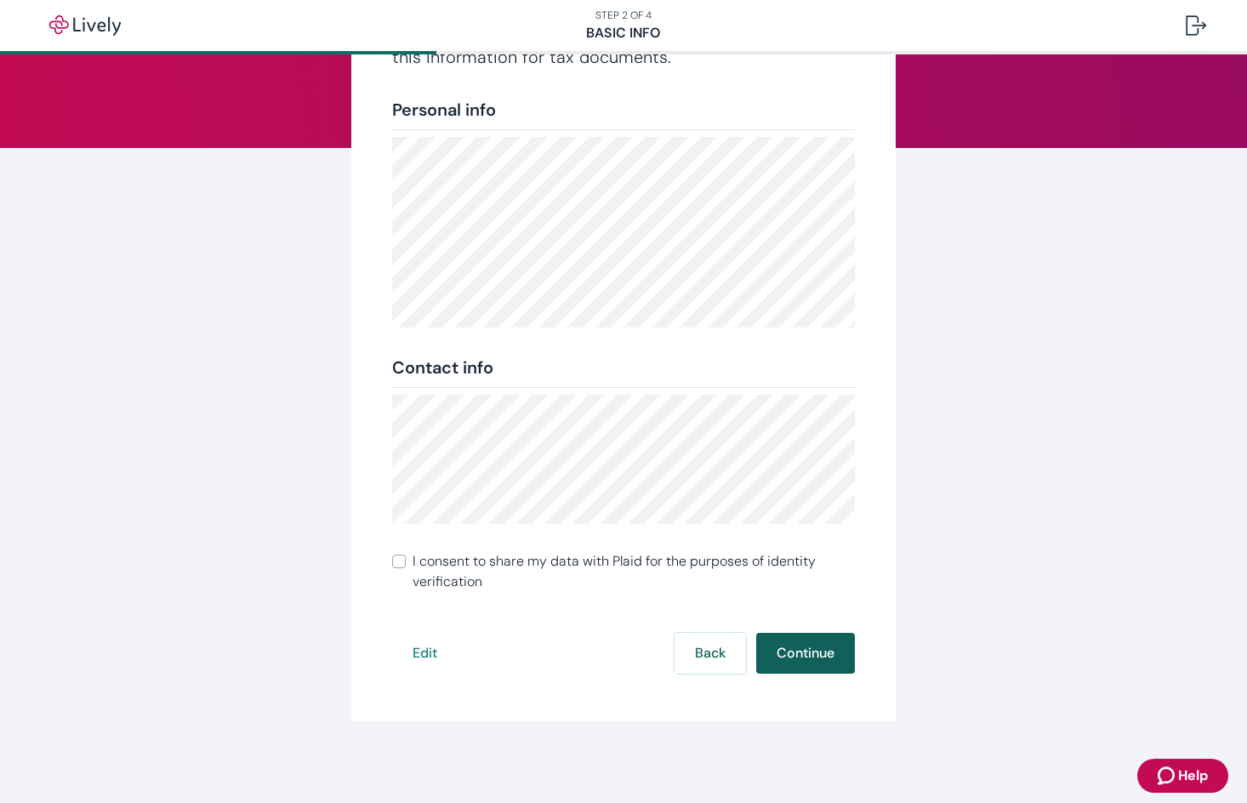
click at [807, 642] on button "Continue" at bounding box center [805, 653] width 99 height 41
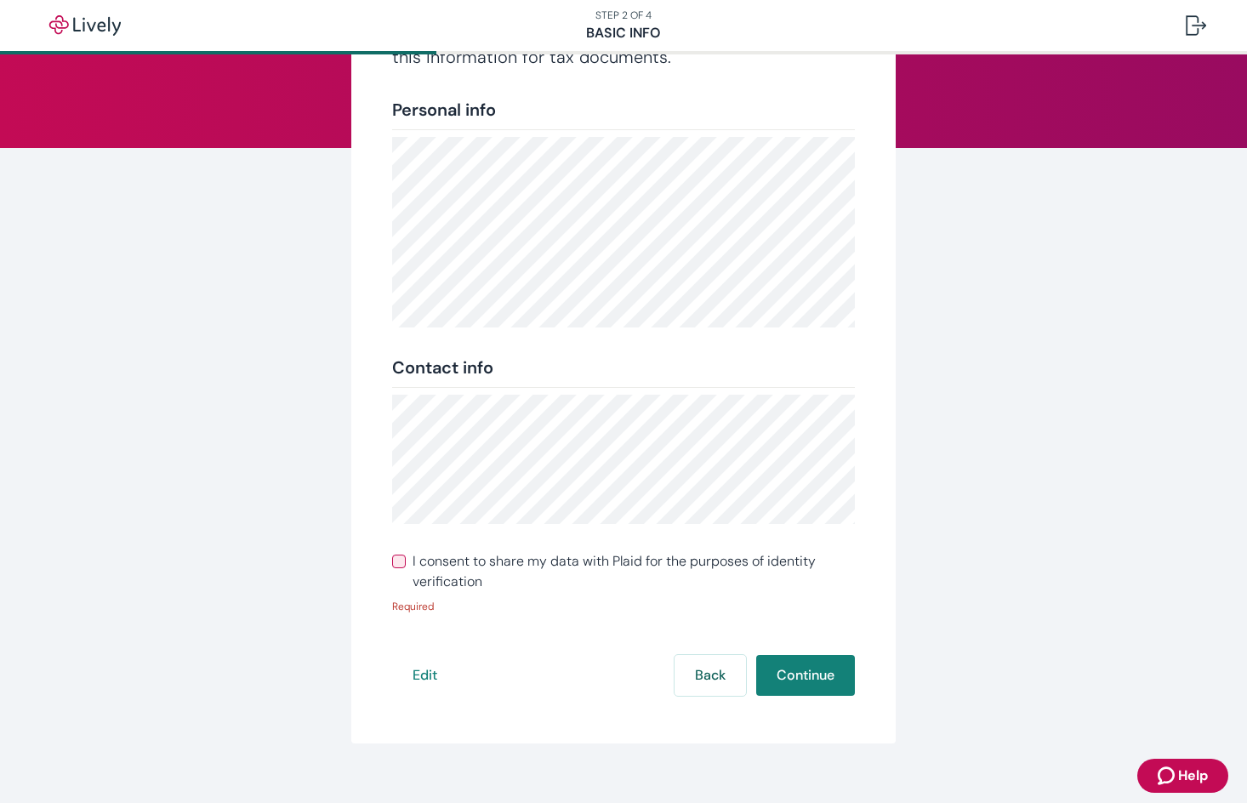
click at [392, 563] on input "I consent to share my data with Plaid for the purposes of identity verification" at bounding box center [399, 562] width 14 height 14
checkbox input "true"
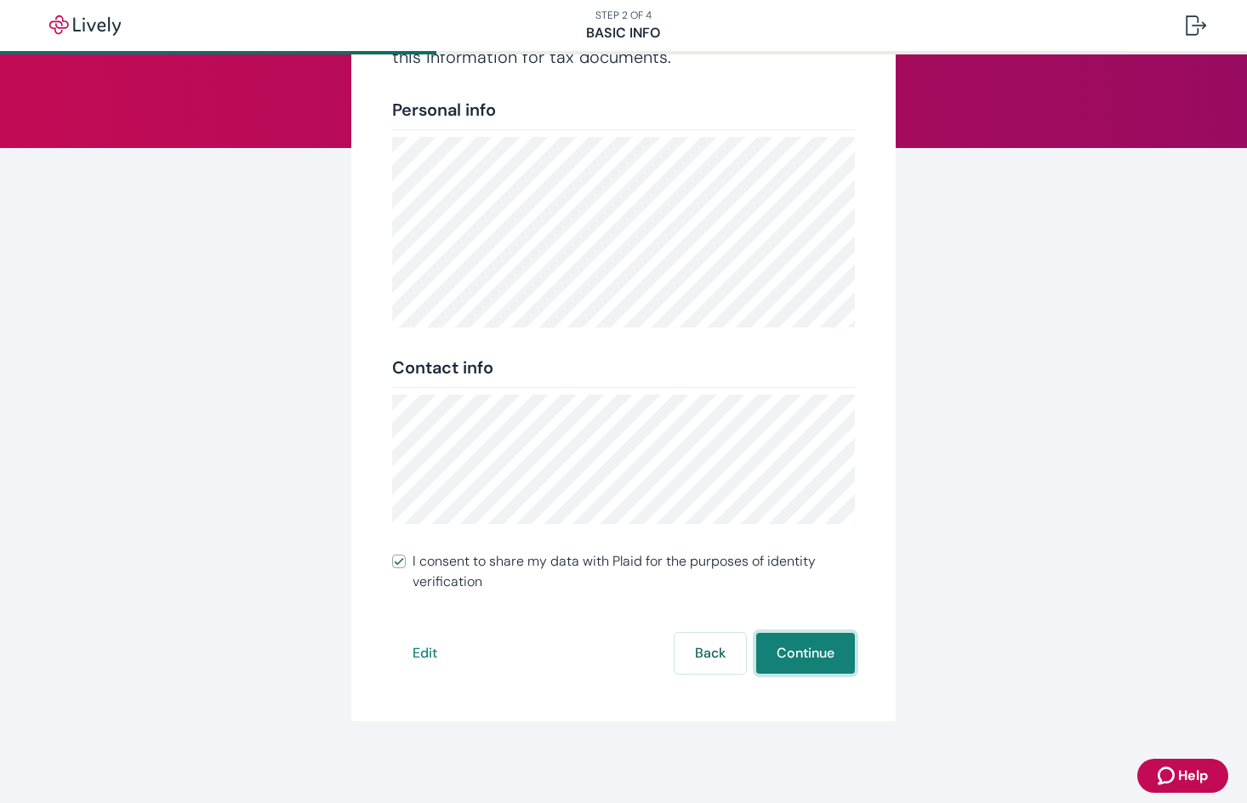
click at [808, 646] on button "Continue" at bounding box center [805, 653] width 99 height 41
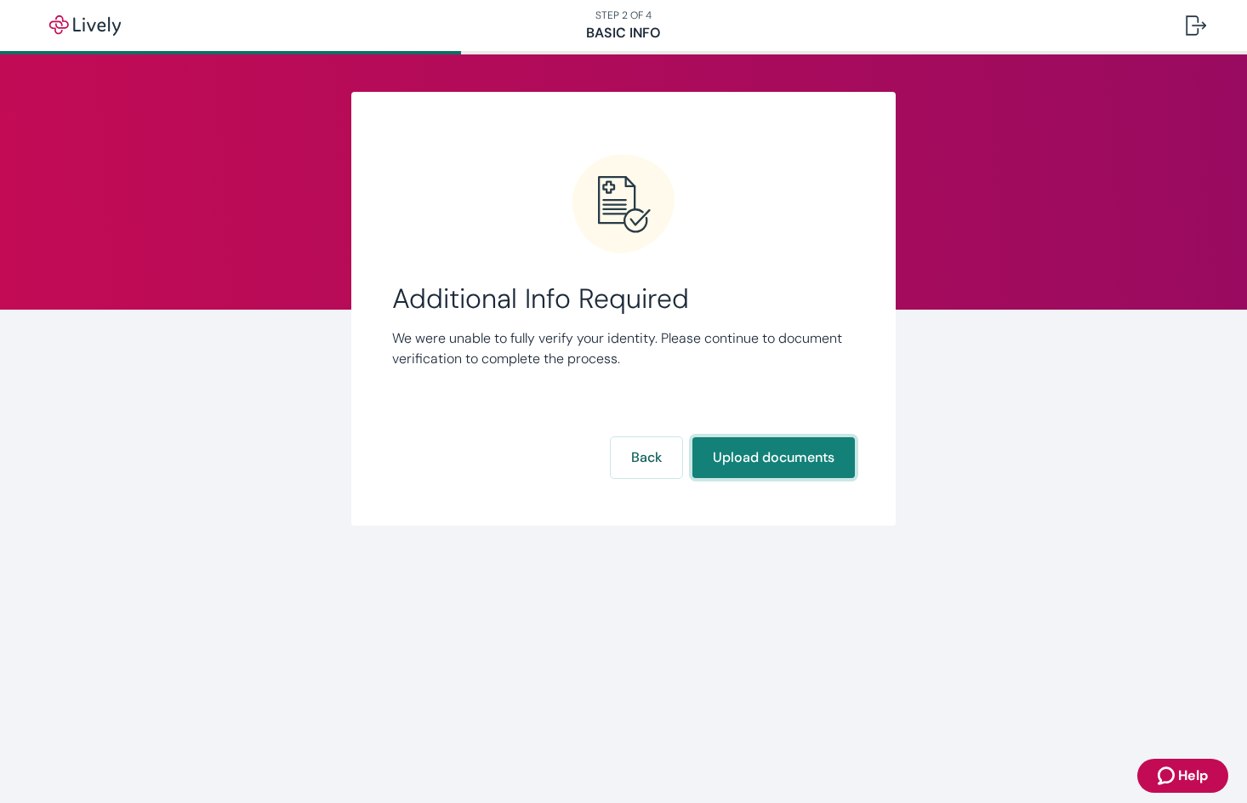
click at [794, 467] on button "Upload documents" at bounding box center [774, 457] width 163 height 41
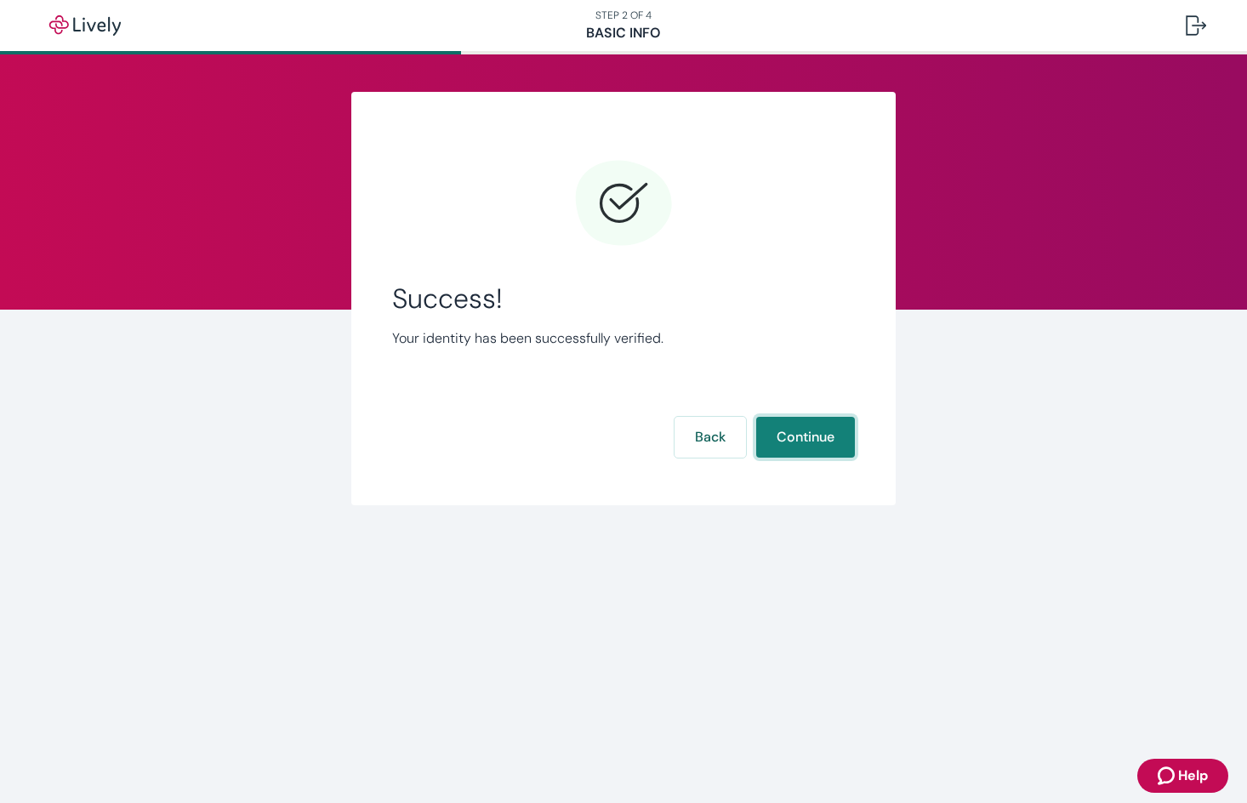
click at [809, 425] on button "Continue" at bounding box center [805, 437] width 99 height 41
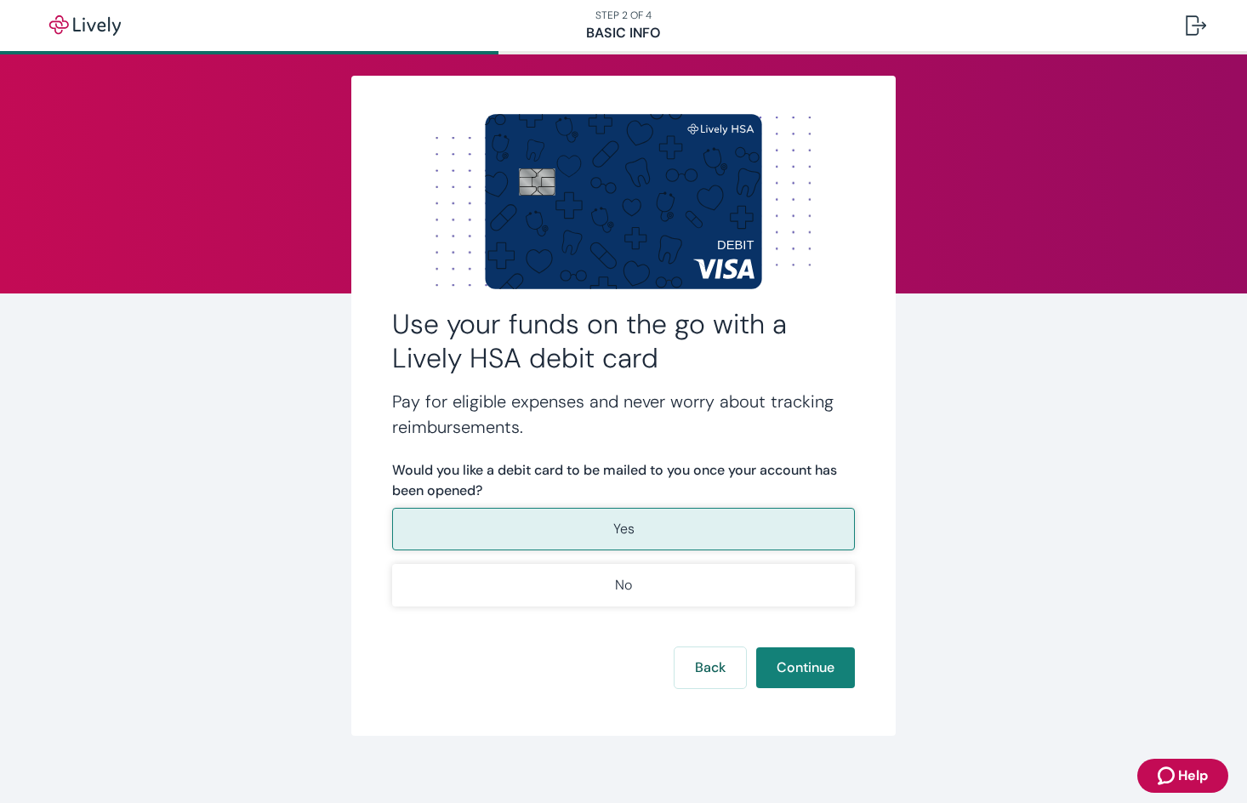
scroll to position [31, 0]
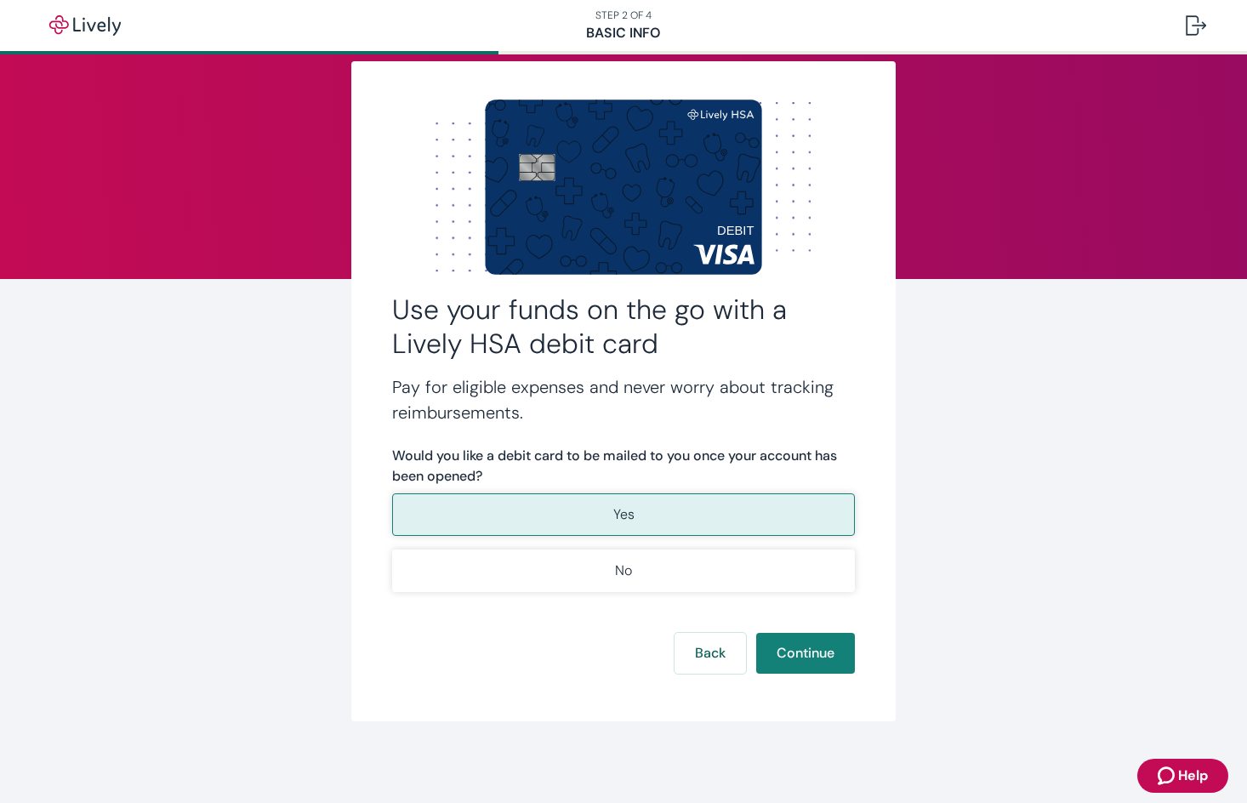
click at [595, 510] on button "Yes" at bounding box center [623, 514] width 463 height 43
click at [782, 652] on button "Continue" at bounding box center [805, 653] width 99 height 41
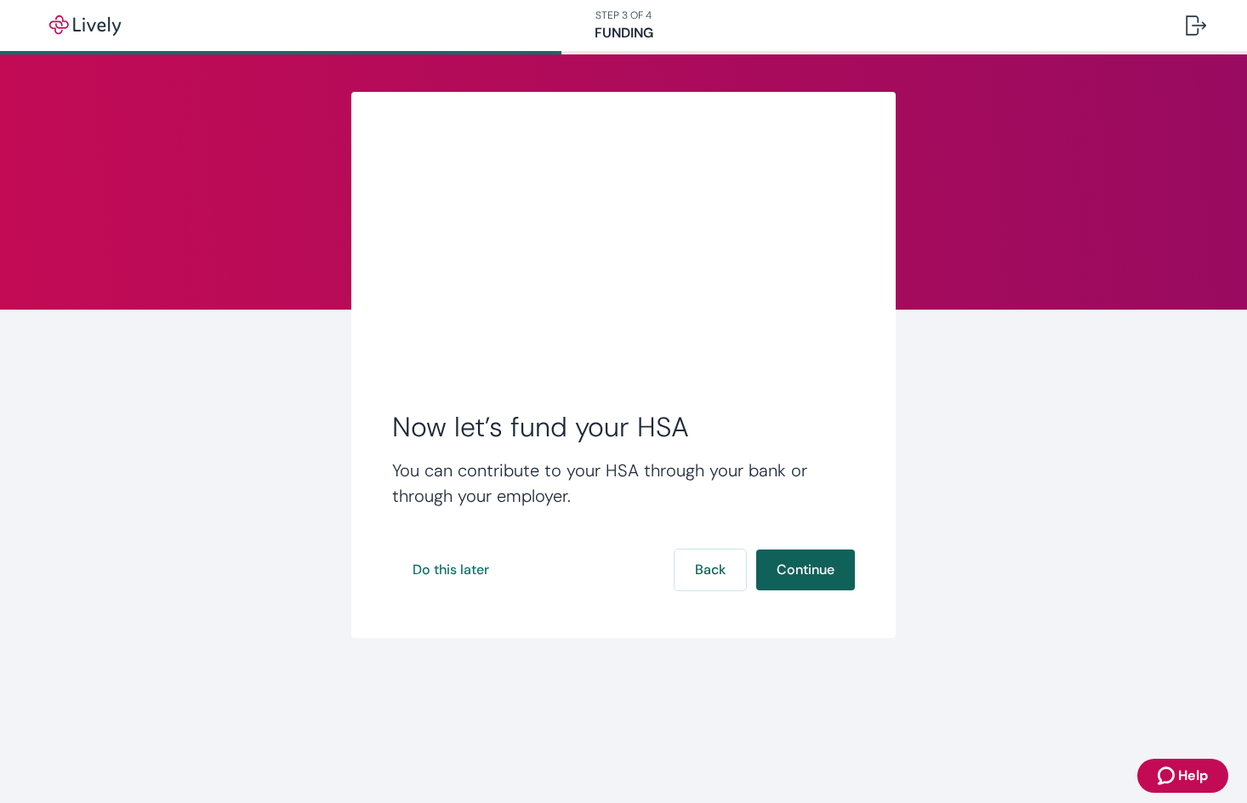
click at [803, 558] on button "Continue" at bounding box center [805, 570] width 99 height 41
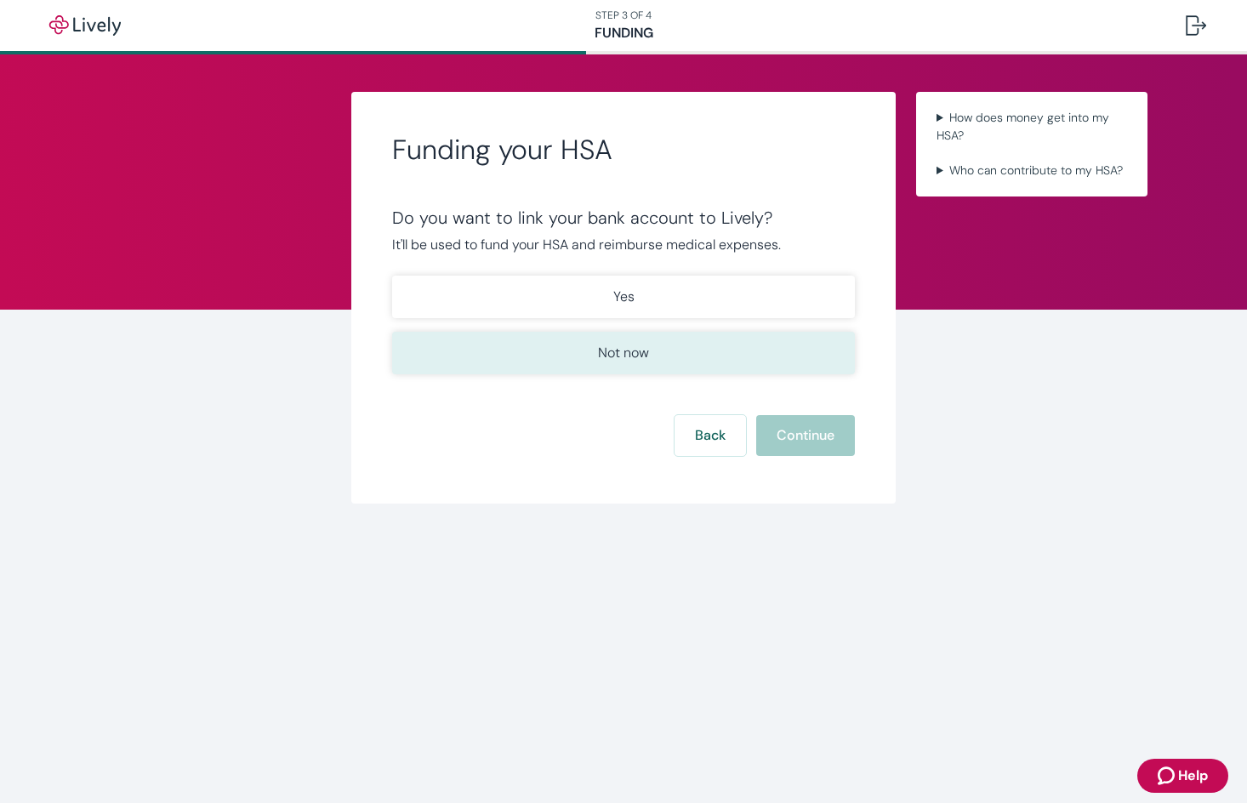
click at [498, 345] on button "Not now" at bounding box center [623, 353] width 463 height 43
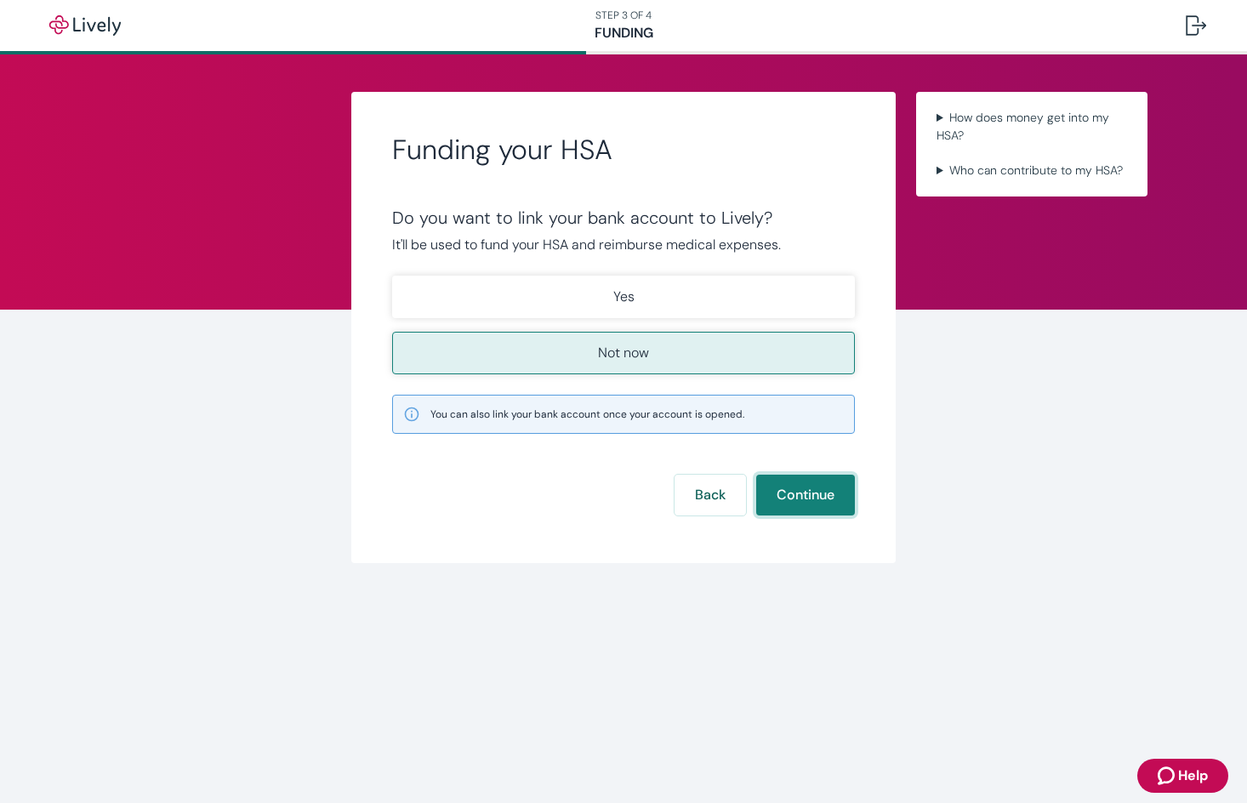
click at [818, 496] on button "Continue" at bounding box center [805, 495] width 99 height 41
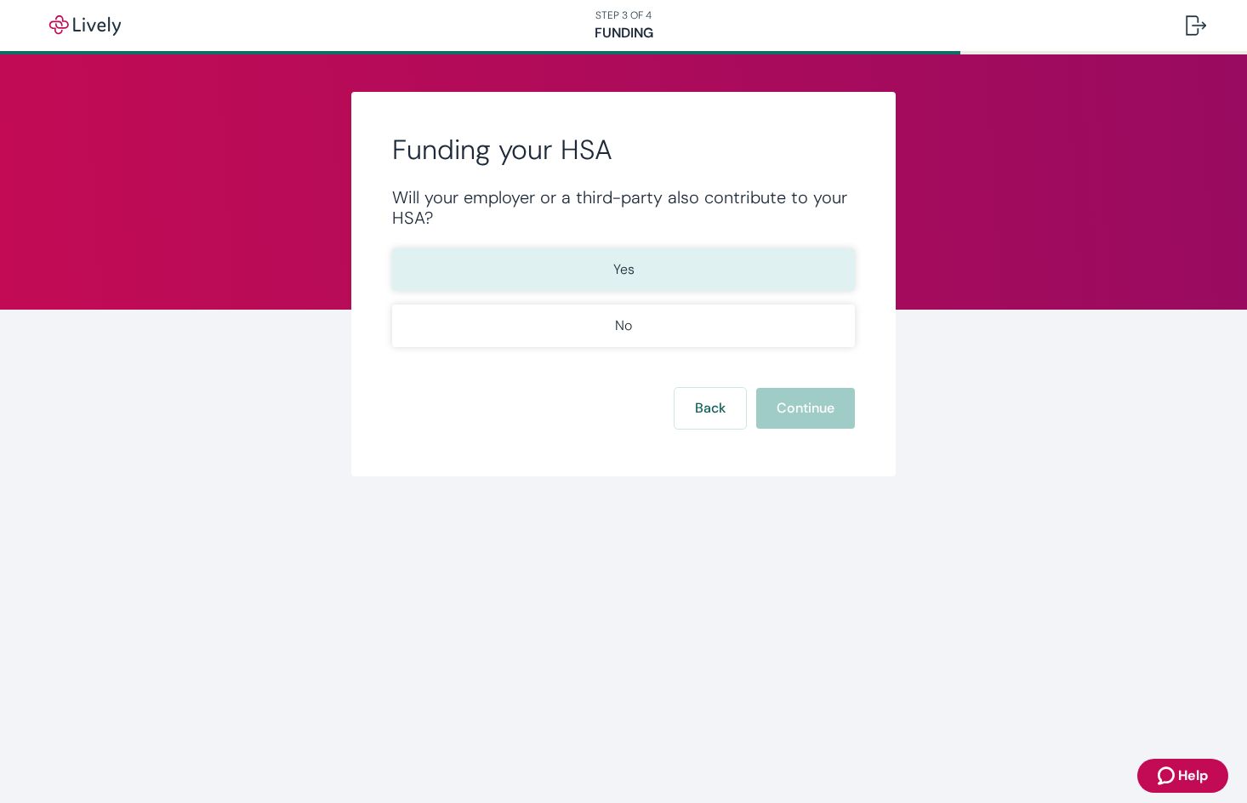
click at [649, 267] on button "Yes" at bounding box center [623, 269] width 463 height 43
click at [787, 400] on button "Continue" at bounding box center [805, 408] width 99 height 41
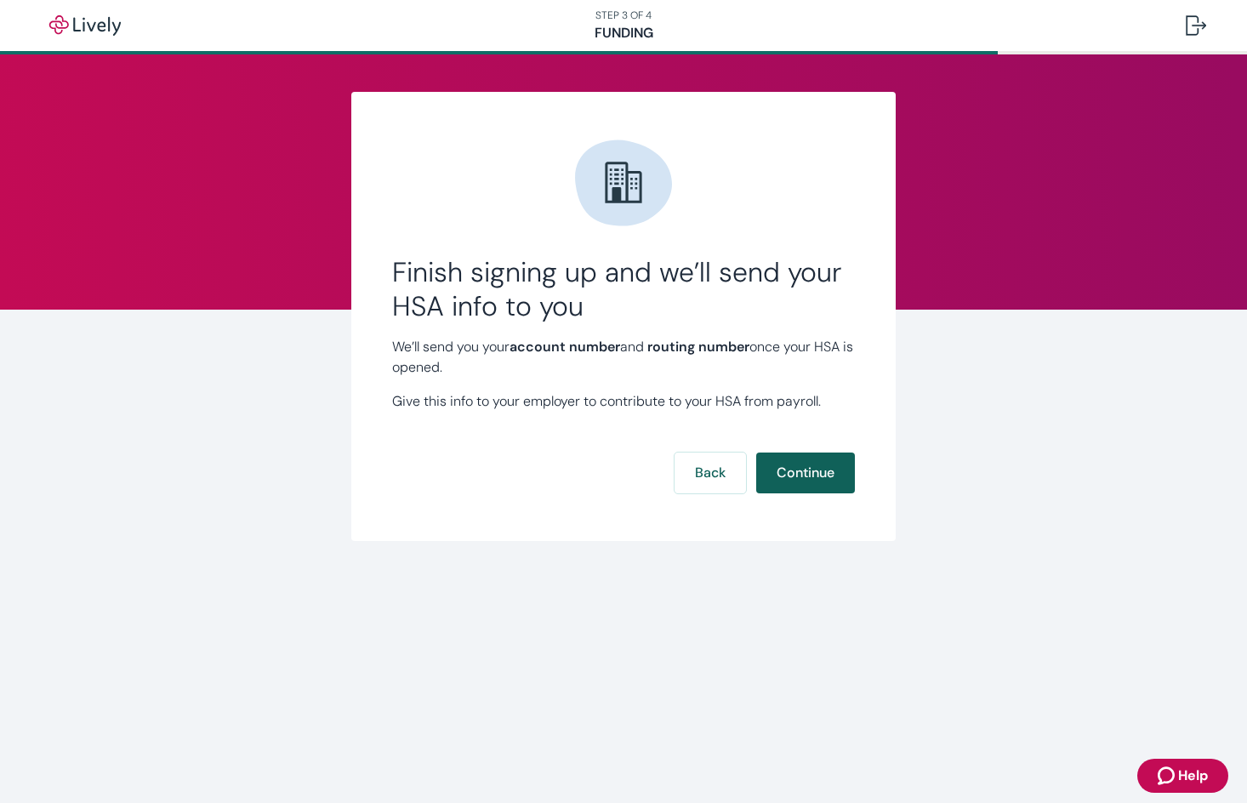
click at [802, 465] on button "Continue" at bounding box center [805, 473] width 99 height 41
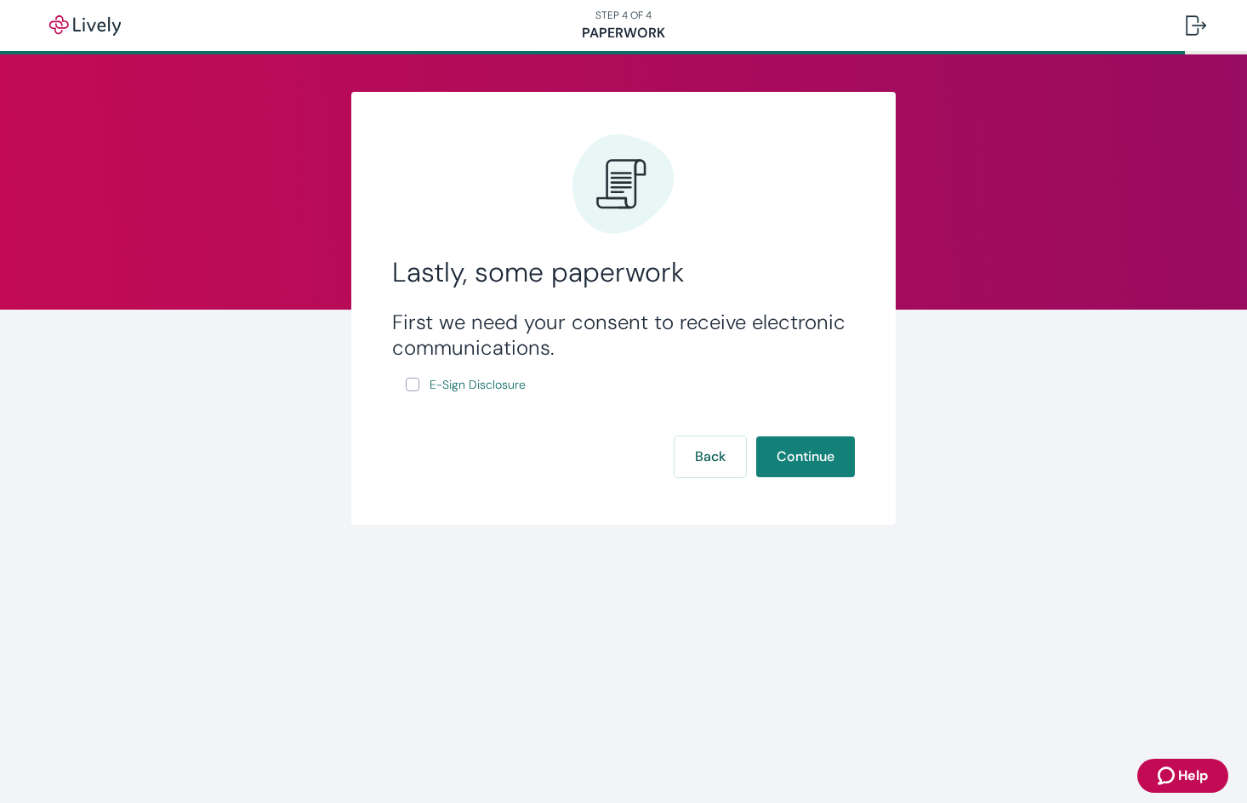
click at [413, 381] on input "E-Sign Disclosure" at bounding box center [413, 385] width 14 height 14
checkbox input "true"
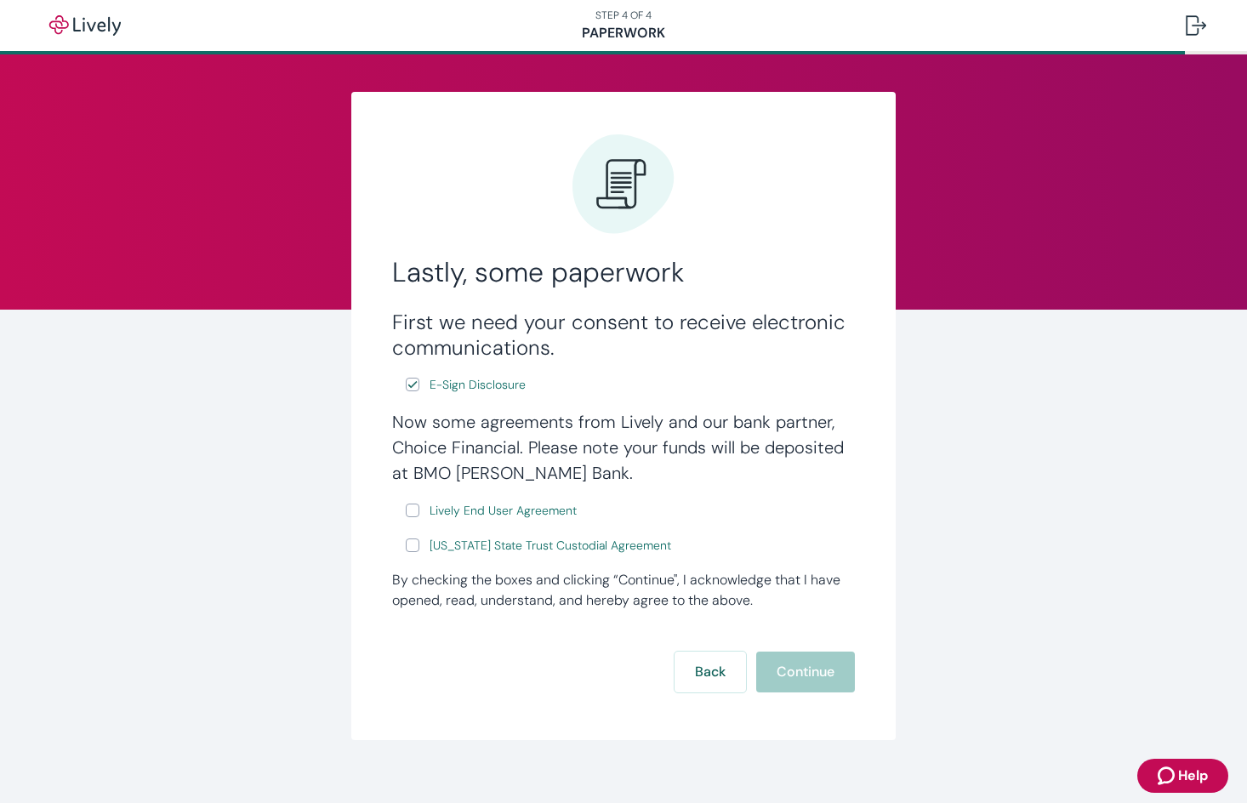
scroll to position [19, 0]
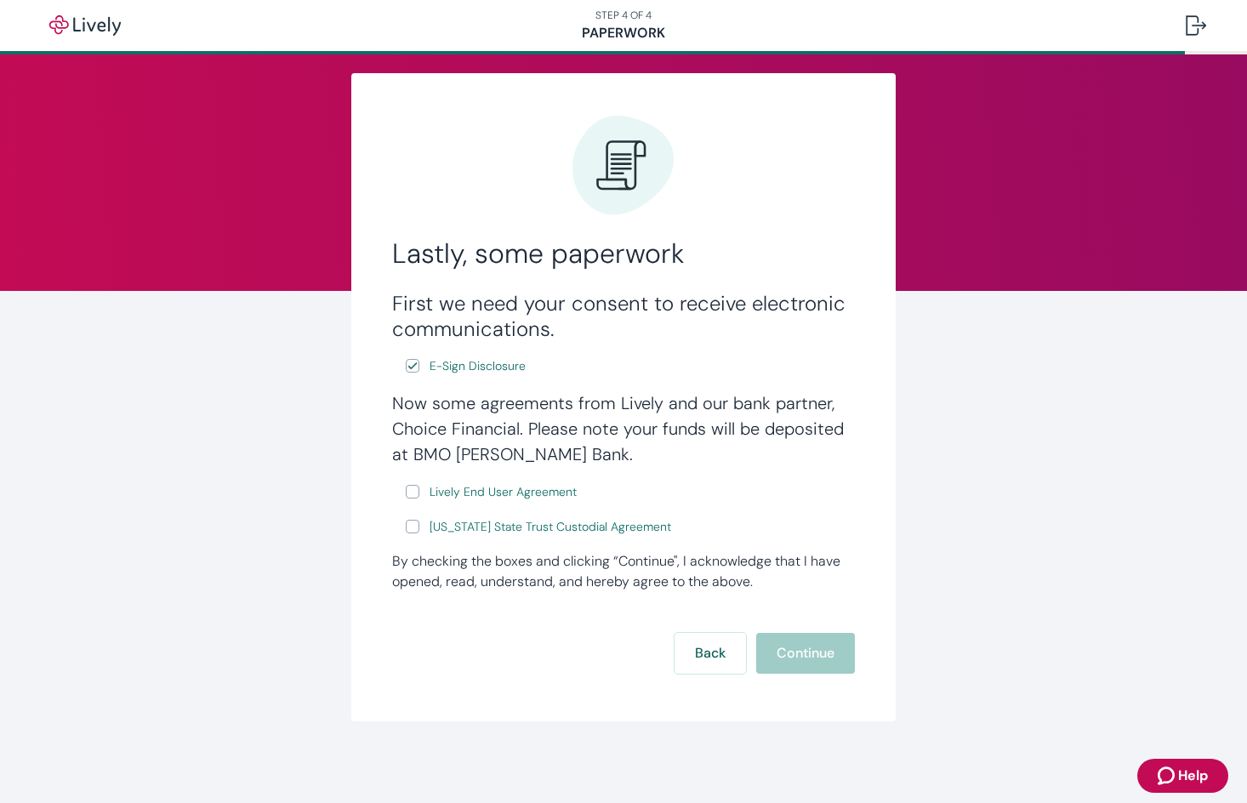
click at [412, 493] on input "Lively End User Agreement" at bounding box center [413, 492] width 14 height 14
checkbox input "true"
click at [410, 533] on input "[US_STATE] State Trust Custodial Agreement" at bounding box center [413, 527] width 14 height 14
click at [413, 524] on input "[US_STATE] State Trust Custodial Agreement" at bounding box center [413, 527] width 14 height 14
click at [409, 524] on input "[US_STATE] State Trust Custodial Agreement" at bounding box center [413, 527] width 14 height 14
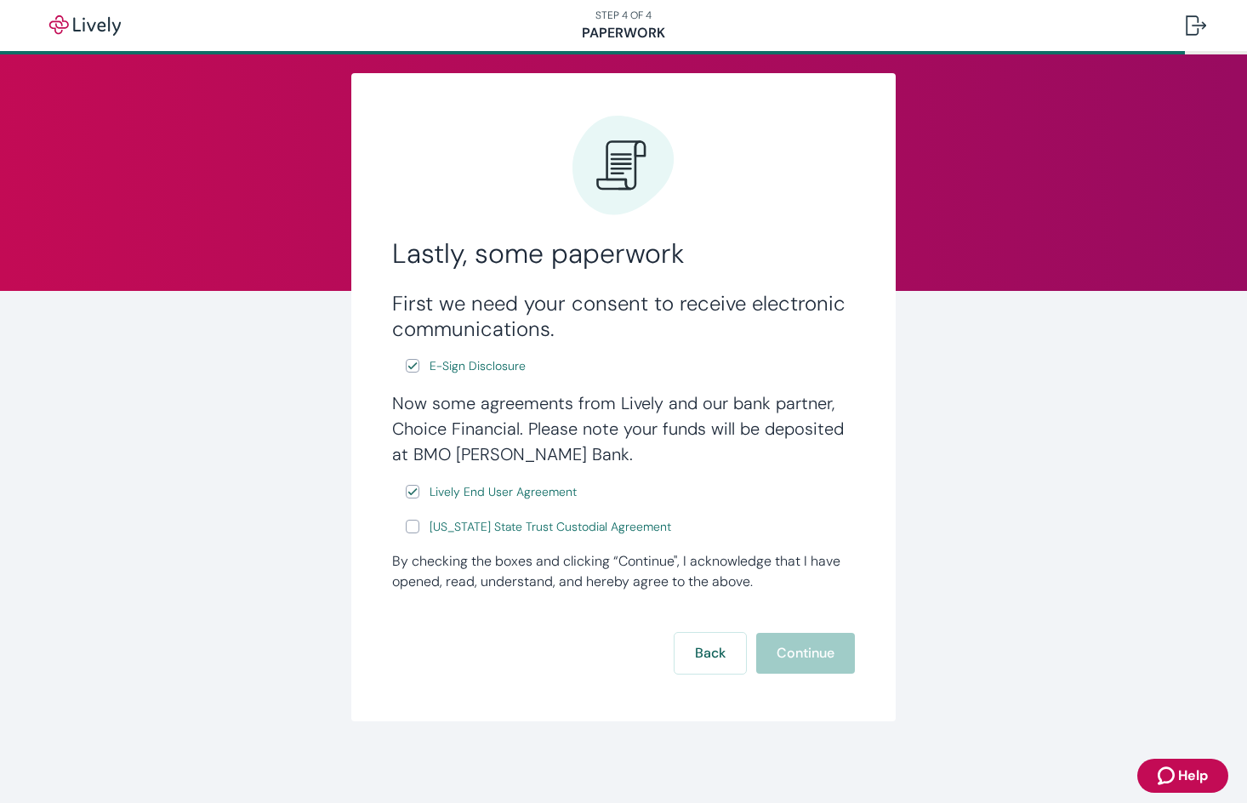
checkbox input "true"
click at [814, 651] on button "Continue" at bounding box center [805, 653] width 99 height 41
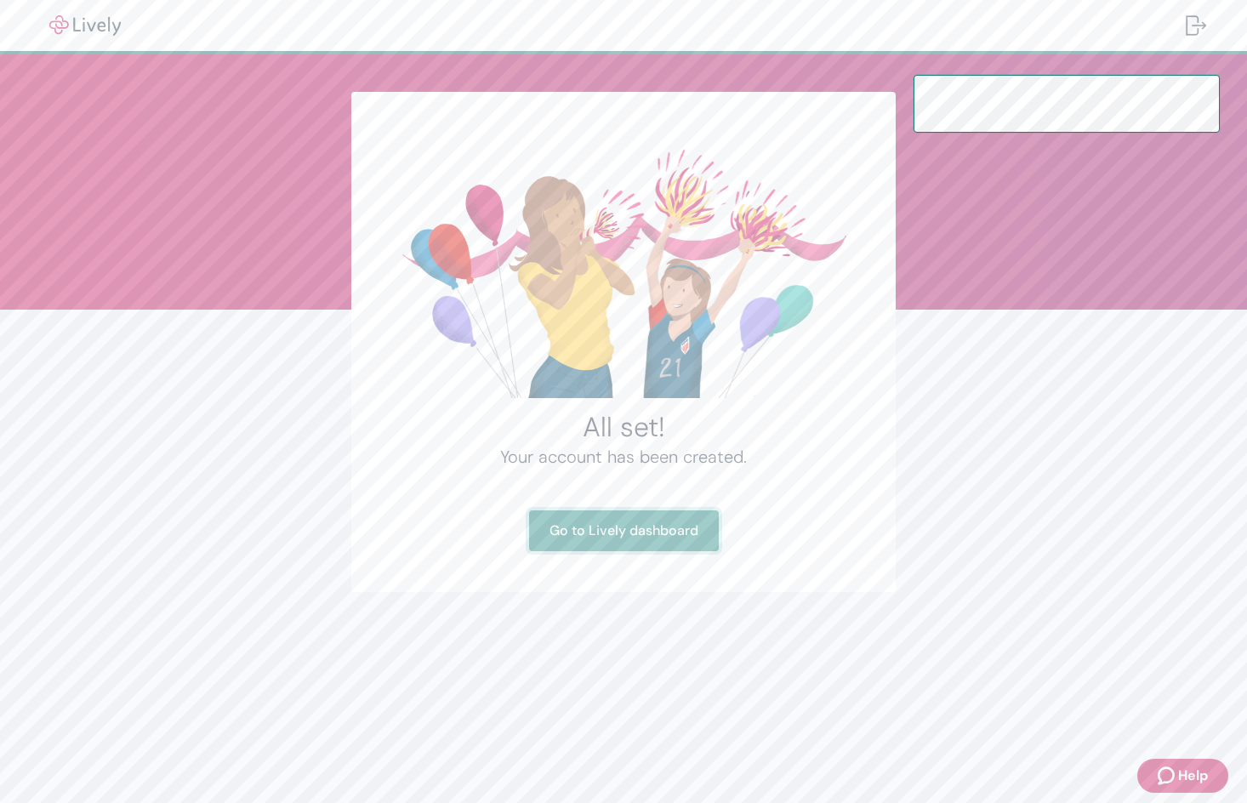
click at [606, 538] on link "Go to Lively dashboard" at bounding box center [624, 530] width 190 height 41
